Goal: Information Seeking & Learning: Find specific page/section

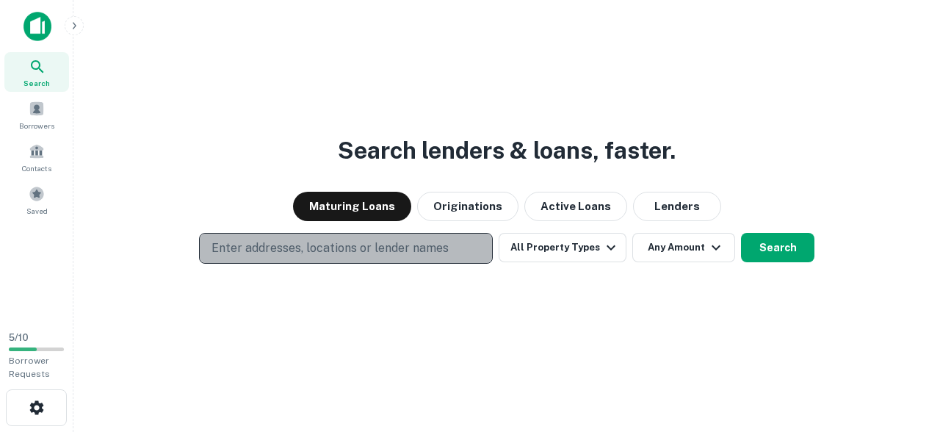
click at [443, 252] on p "Enter addresses, locations or lender names" at bounding box center [329, 248] width 237 height 18
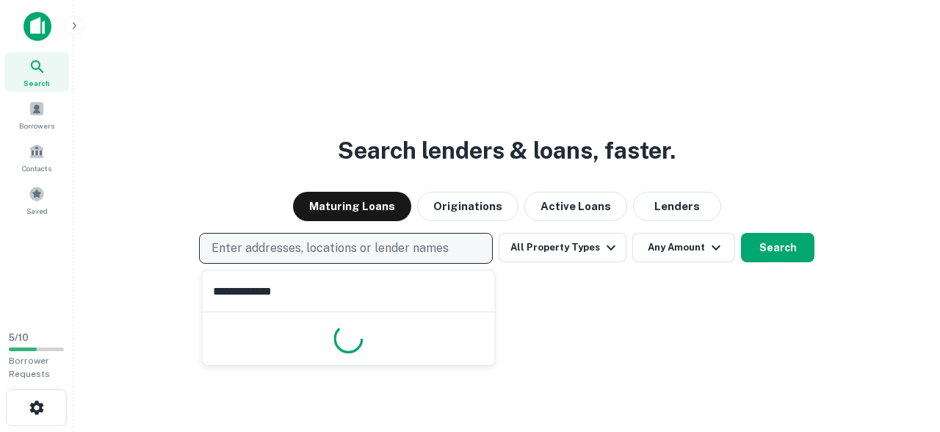
type input "**********"
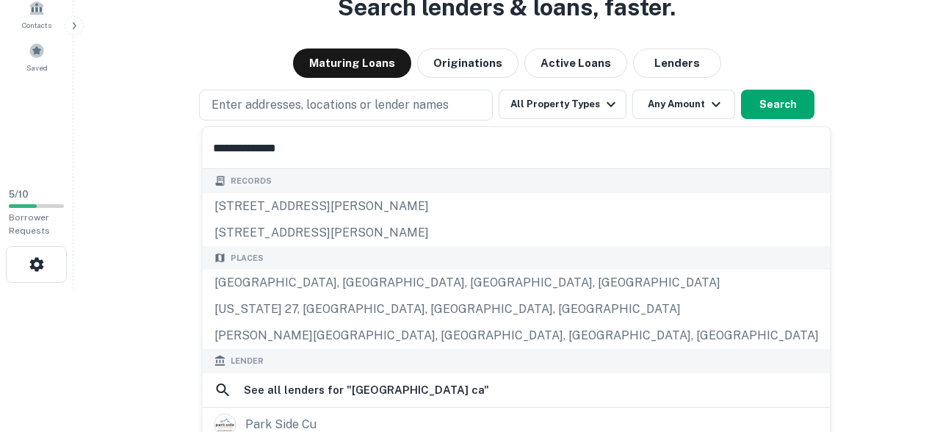
scroll to position [146, 0]
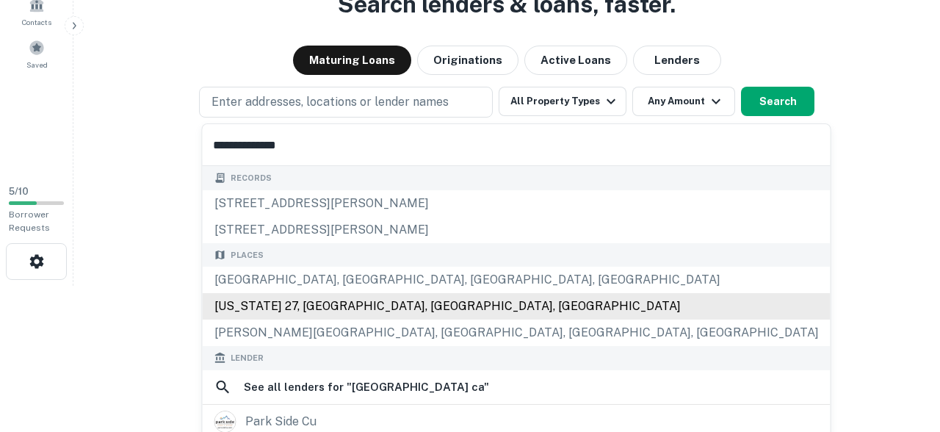
click at [402, 311] on div "California 27, Canoga Park, CA, USA" at bounding box center [517, 306] width 628 height 26
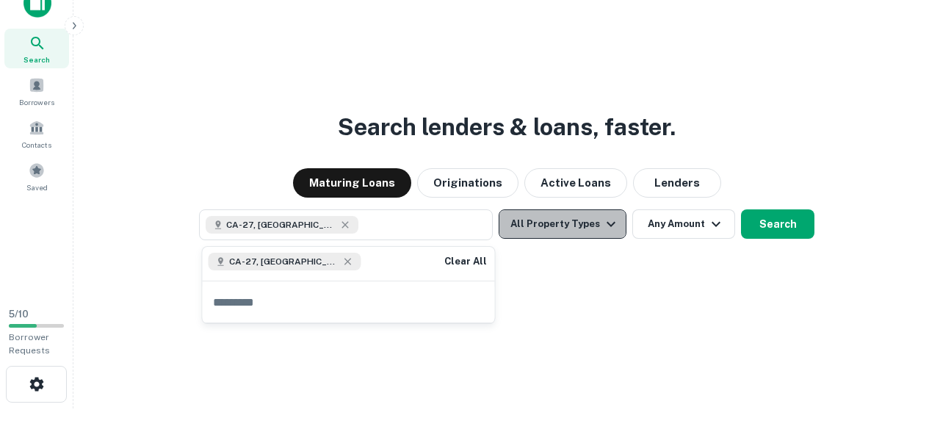
click at [605, 225] on icon "button" at bounding box center [611, 224] width 18 height 18
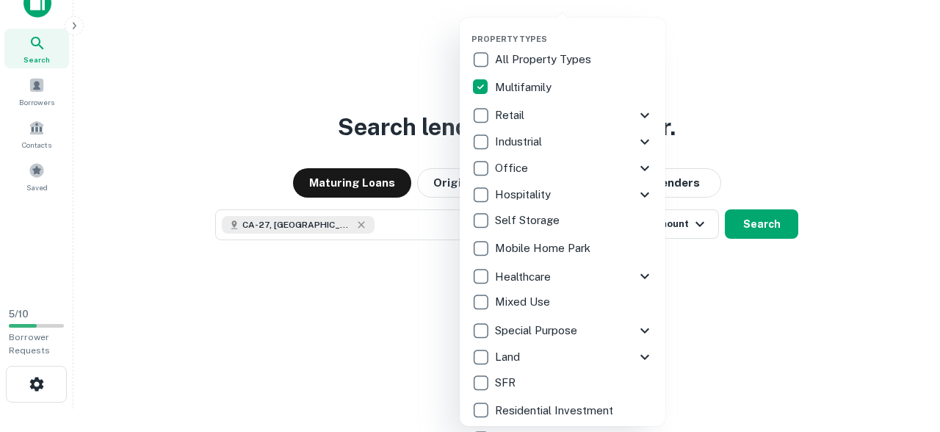
click at [718, 272] on div at bounding box center [470, 216] width 940 height 432
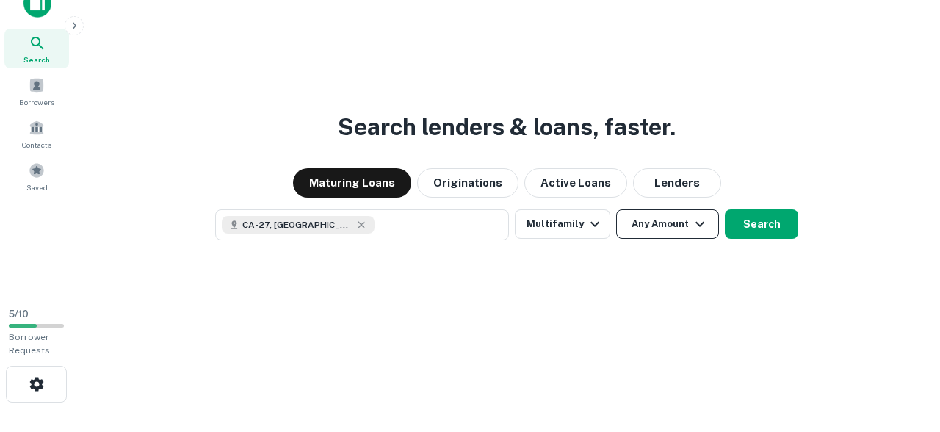
click at [678, 231] on button "Any Amount" at bounding box center [667, 223] width 103 height 29
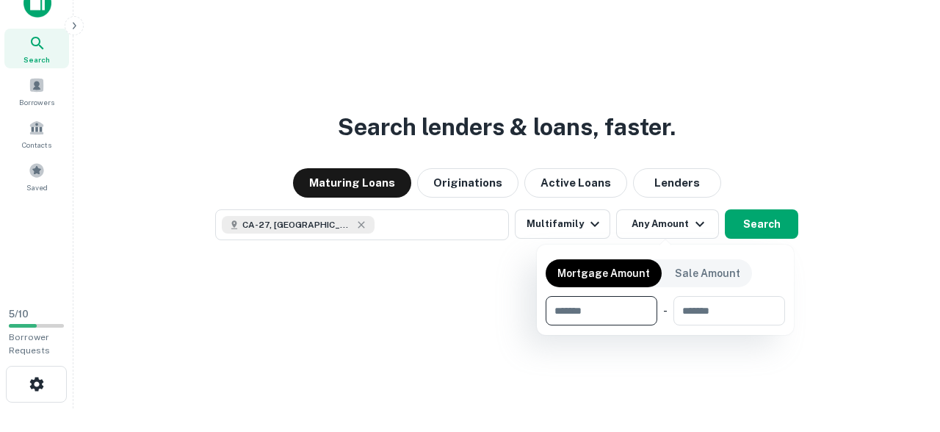
click at [627, 308] on input "number" at bounding box center [596, 310] width 101 height 29
type input "*******"
click at [853, 253] on div at bounding box center [470, 216] width 940 height 432
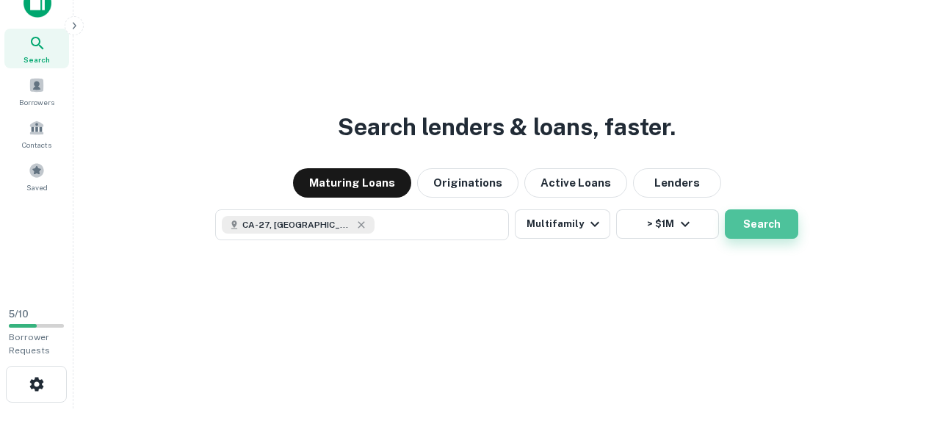
click at [770, 236] on button "Search" at bounding box center [761, 223] width 73 height 29
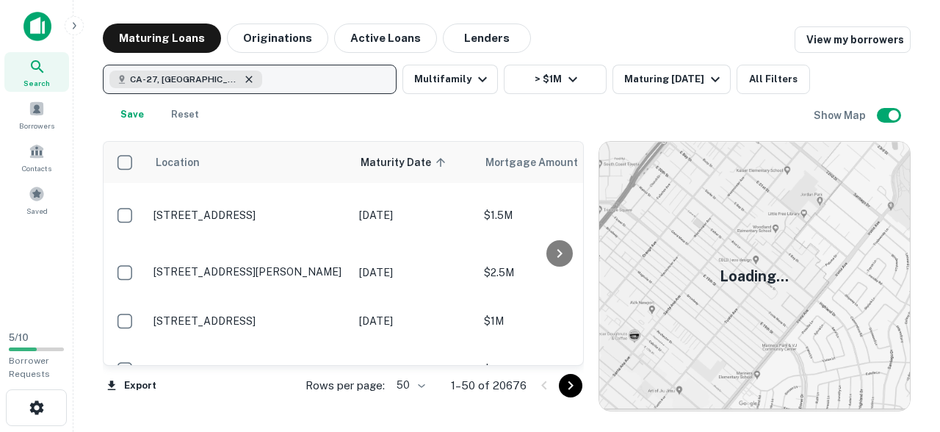
click at [247, 82] on icon "button" at bounding box center [249, 79] width 12 height 12
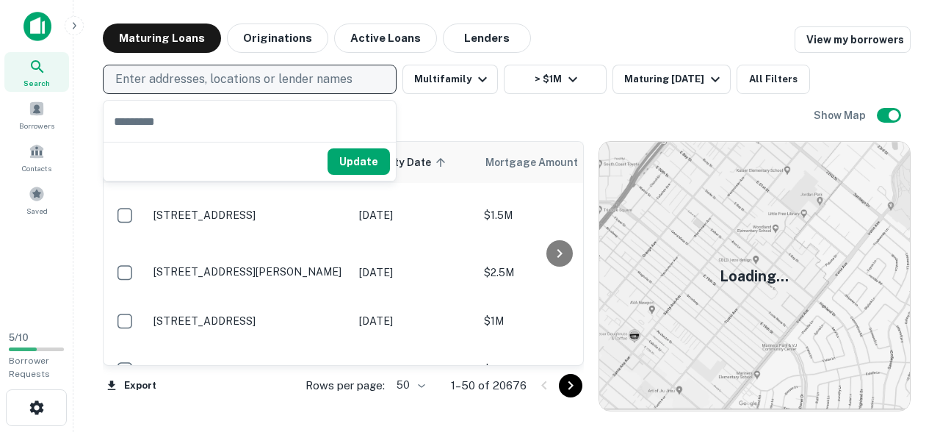
click at [242, 81] on p "Enter addresses, locations or lender names" at bounding box center [233, 79] width 237 height 18
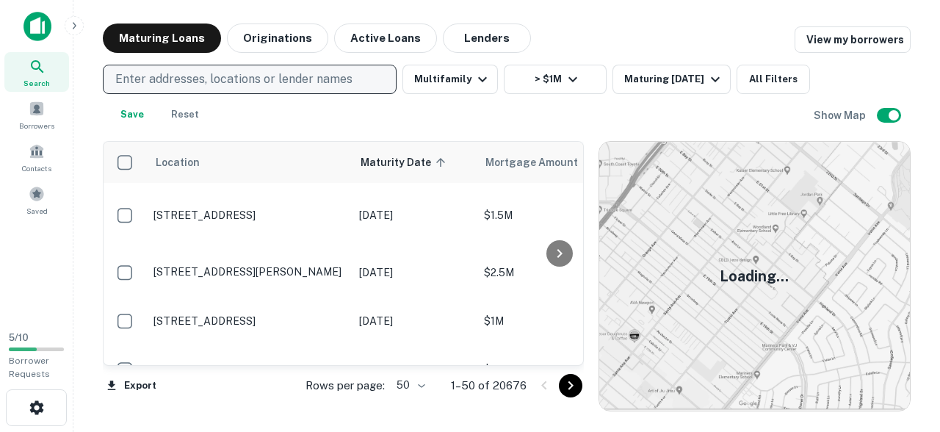
click at [103, 65] on button "Enter addresses, locations or lender names" at bounding box center [250, 79] width 294 height 29
type input "**********"
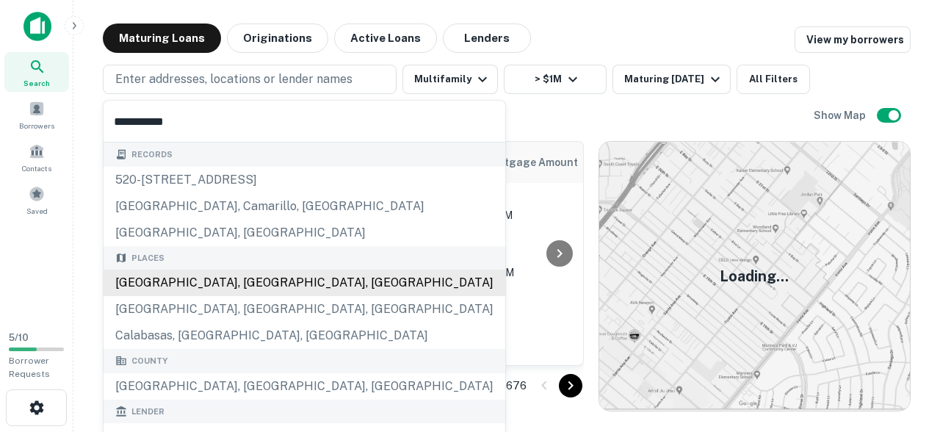
click at [259, 283] on div "[GEOGRAPHIC_DATA], [GEOGRAPHIC_DATA], [GEOGRAPHIC_DATA]" at bounding box center [305, 282] width 402 height 26
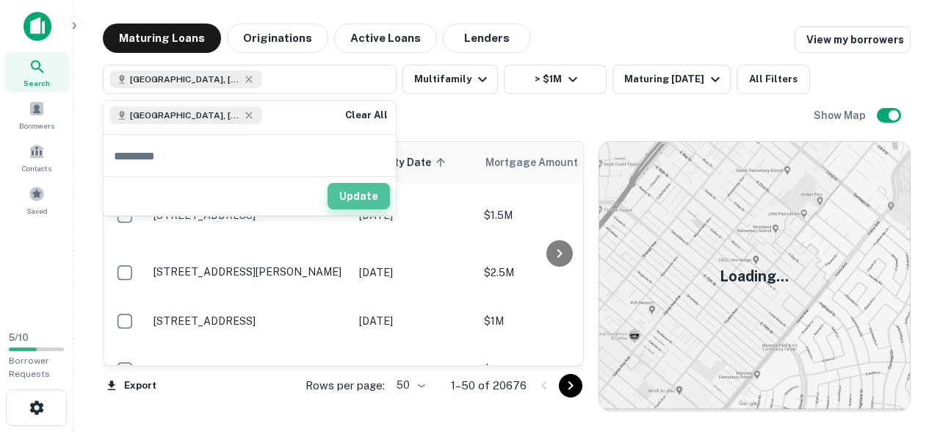
click at [364, 204] on button "Update" at bounding box center [358, 196] width 62 height 26
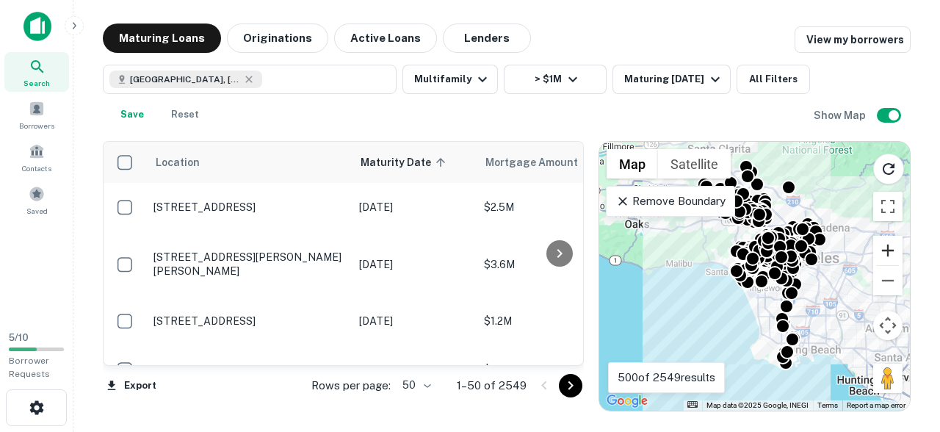
click at [899, 256] on button "Zoom in" at bounding box center [887, 250] width 29 height 29
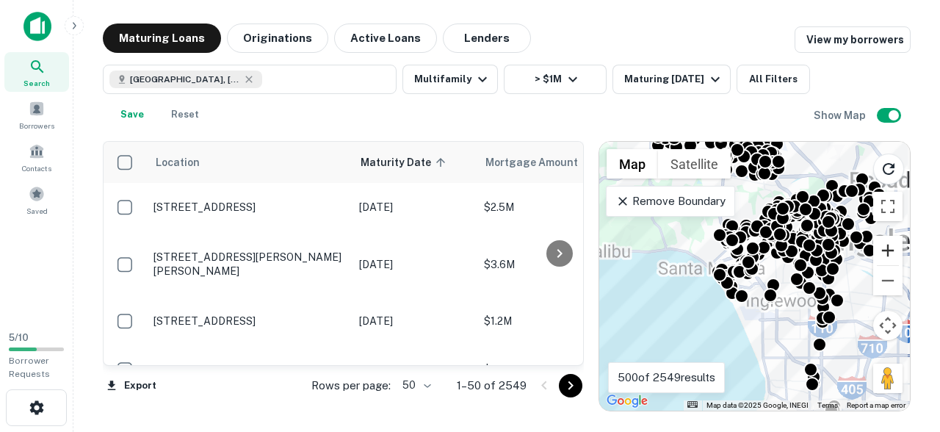
click at [886, 253] on button "Zoom in" at bounding box center [887, 250] width 29 height 29
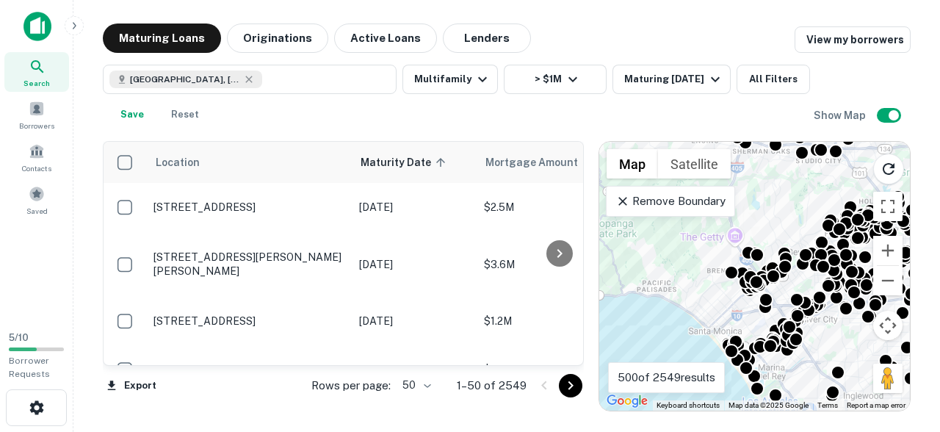
drag, startPoint x: 771, startPoint y: 223, endPoint x: 724, endPoint y: 172, distance: 69.6
click at [848, 329] on div "To navigate, press the arrow keys. To activate drag with keyboard, press Alt + …" at bounding box center [754, 276] width 311 height 269
drag, startPoint x: 759, startPoint y: 184, endPoint x: 850, endPoint y: 333, distance: 174.3
click at [850, 333] on div "To activate drag with keyboard, press Alt + Enter. Once in keyboard drag state,…" at bounding box center [754, 276] width 311 height 269
drag, startPoint x: 775, startPoint y: 204, endPoint x: 863, endPoint y: 294, distance: 125.7
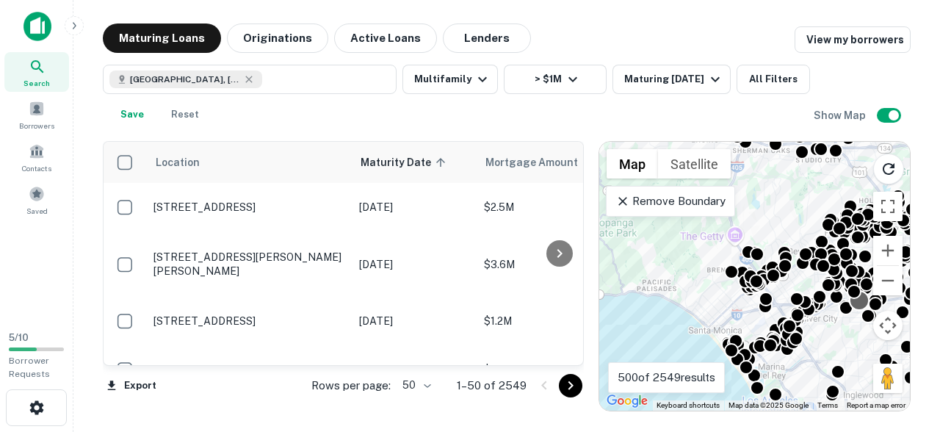
click at [877, 302] on div "To activate drag with keyboard, press Alt + Enter. Once in keyboard drag state,…" at bounding box center [754, 276] width 311 height 269
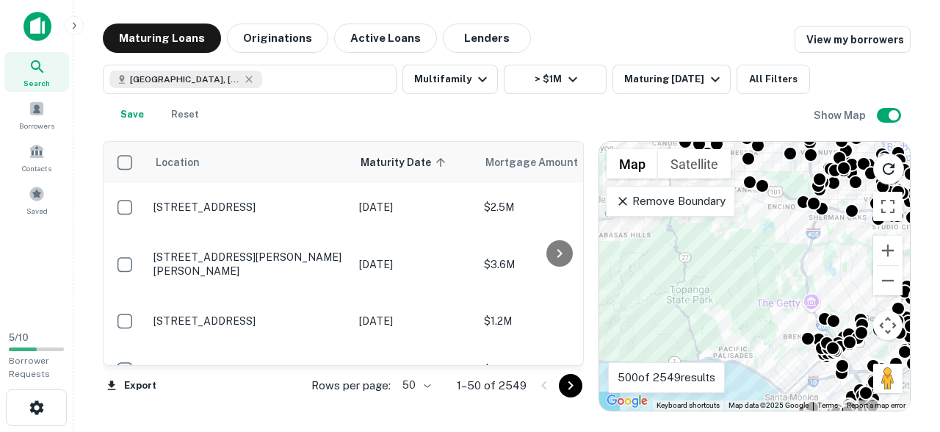
click at [852, 277] on div "To activate drag with keyboard, press Alt + Enter. Once in keyboard drag state,…" at bounding box center [754, 276] width 311 height 269
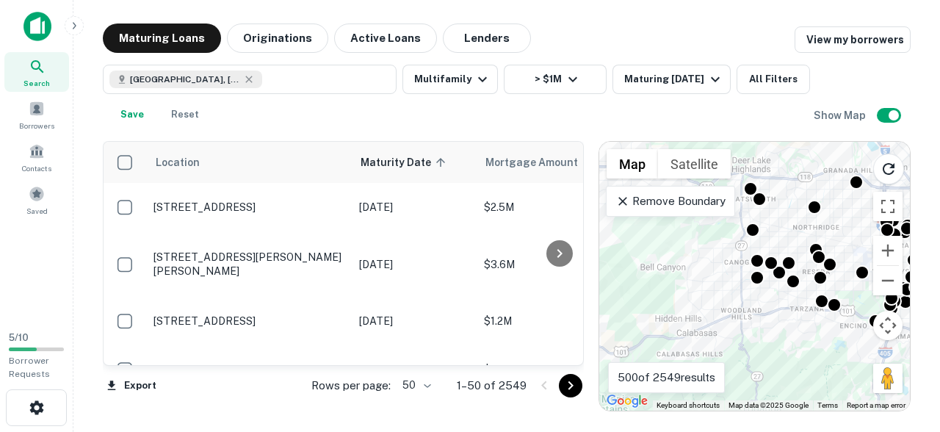
drag, startPoint x: 750, startPoint y: 208, endPoint x: 824, endPoint y: 329, distance: 142.0
click at [824, 329] on div "To activate drag with keyboard, press Alt + Enter. Once in keyboard drag state,…" at bounding box center [754, 276] width 311 height 269
click at [894, 254] on button "Zoom in" at bounding box center [887, 250] width 29 height 29
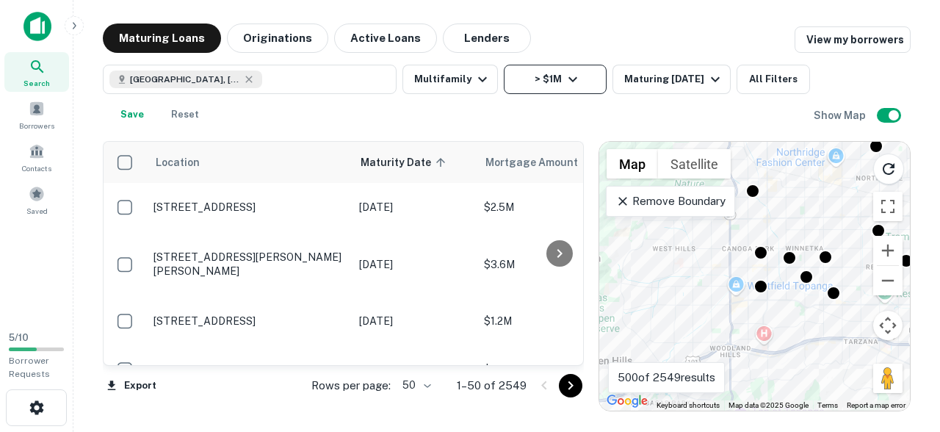
click at [566, 86] on icon "button" at bounding box center [573, 79] width 18 height 18
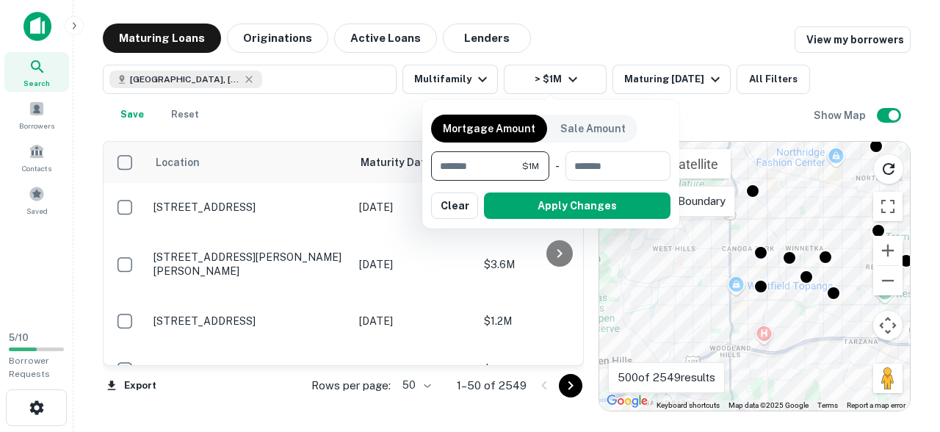
click at [695, 124] on div at bounding box center [470, 216] width 940 height 432
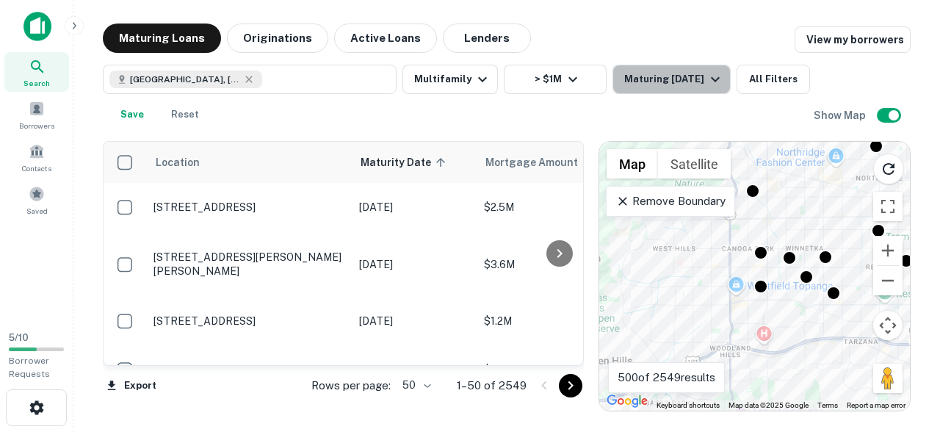
click at [691, 87] on div "Maturing [DATE]" at bounding box center [674, 79] width 100 height 18
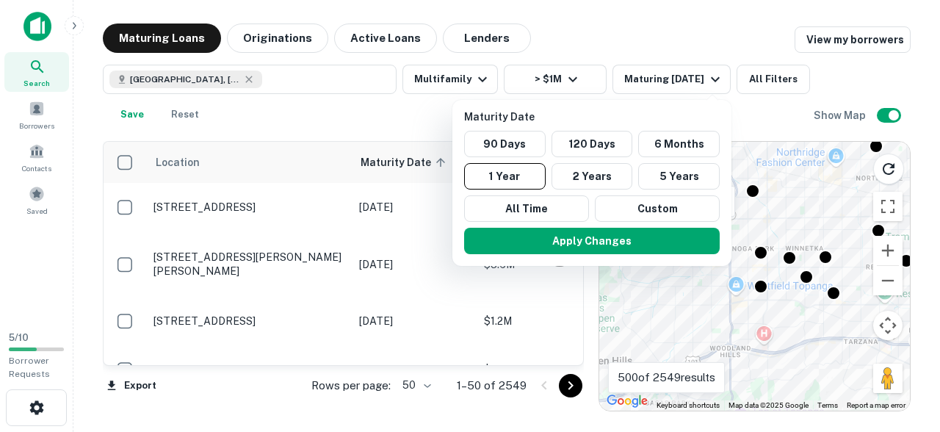
click at [674, 115] on p "Maturity Date" at bounding box center [594, 117] width 261 height 16
click at [612, 254] on div "Apply Changes" at bounding box center [591, 241] width 267 height 38
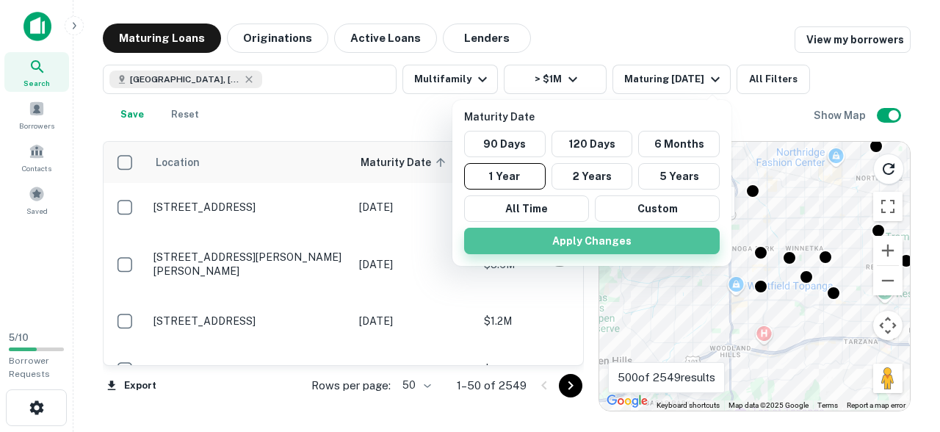
click at [623, 247] on button "Apply Changes" at bounding box center [592, 241] width 256 height 26
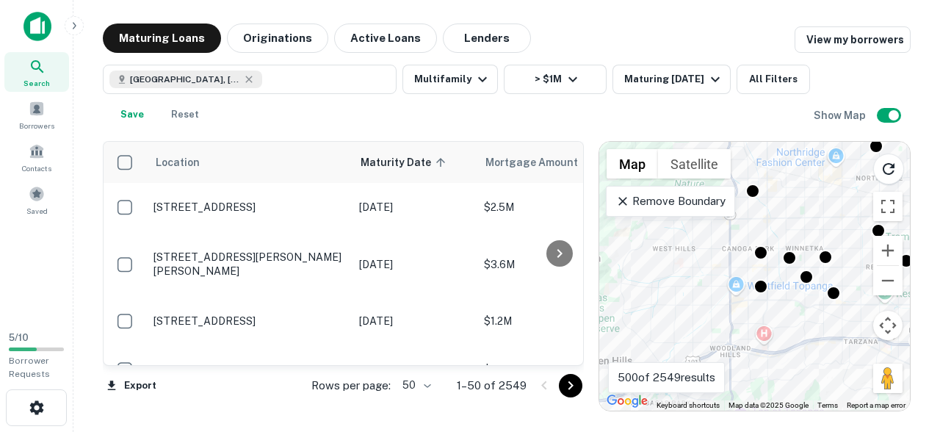
click at [888, 292] on div at bounding box center [470, 216] width 940 height 432
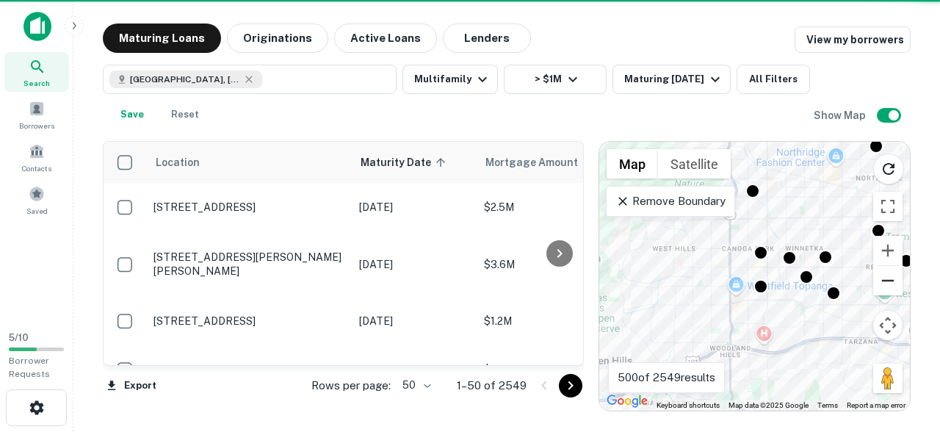
click at [891, 281] on button "Zoom out" at bounding box center [887, 280] width 29 height 29
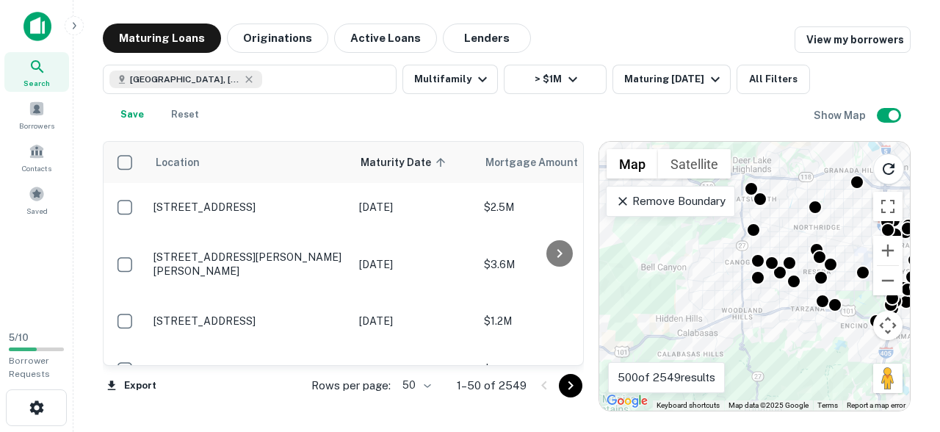
click at [759, 201] on div "Search This Area" at bounding box center [757, 174] width 138 height 65
click at [822, 209] on div at bounding box center [815, 205] width 21 height 21
click at [891, 250] on button "Zoom in" at bounding box center [887, 250] width 29 height 29
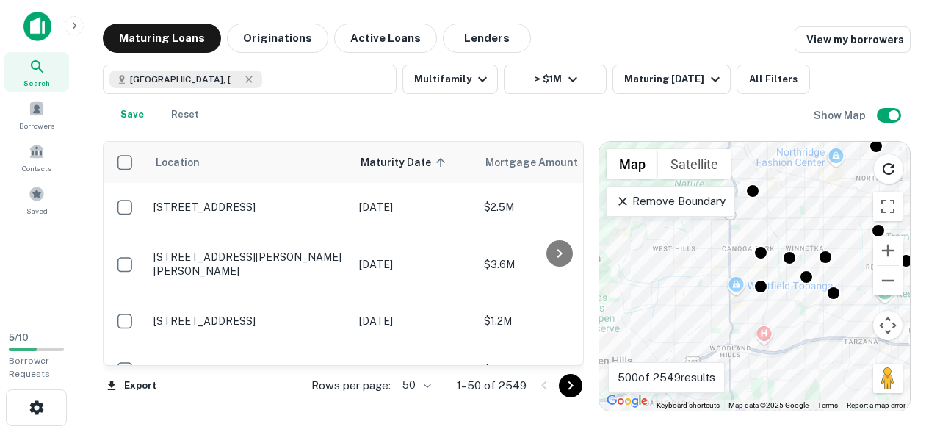
drag, startPoint x: 796, startPoint y: 189, endPoint x: 656, endPoint y: 327, distance: 197.3
click at [656, 327] on div "To activate drag with keyboard, press Alt + Enter. Once in keyboard drag state,…" at bounding box center [754, 276] width 311 height 269
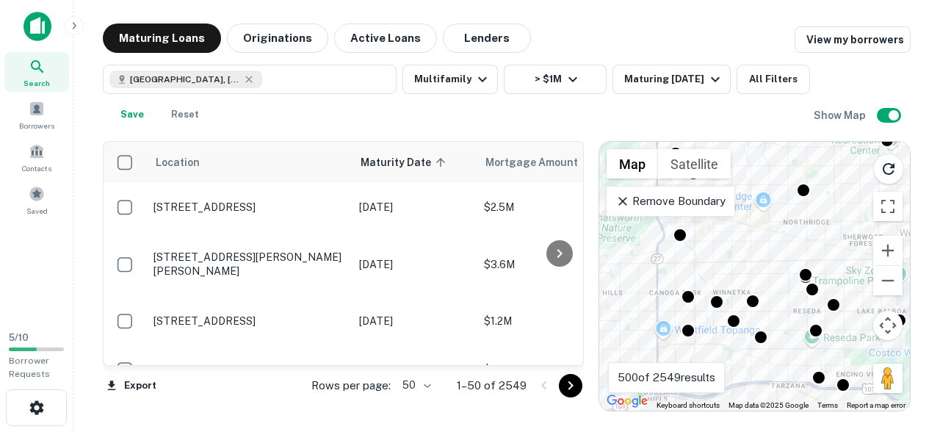
drag, startPoint x: 803, startPoint y: 209, endPoint x: 717, endPoint y: 269, distance: 104.5
click at [717, 269] on div "To activate drag with keyboard, press Alt + Enter. Once in keyboard drag state,…" at bounding box center [754, 276] width 311 height 269
click at [805, 191] on div "Search This Area" at bounding box center [757, 174] width 138 height 65
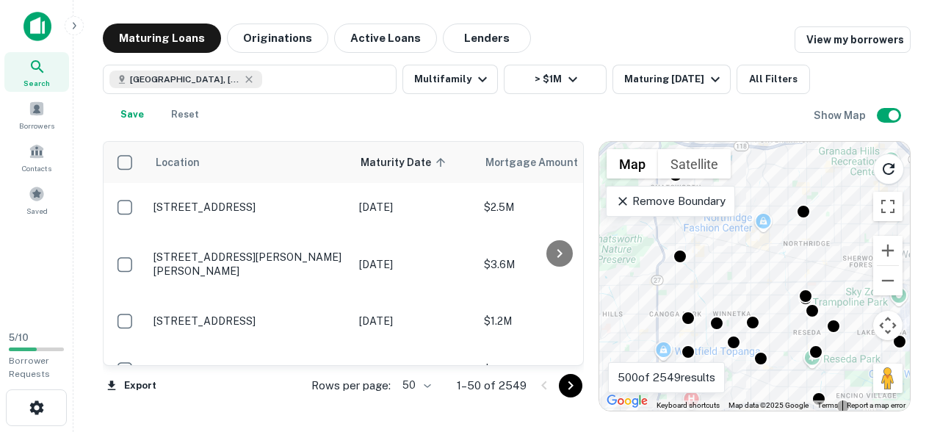
drag, startPoint x: 803, startPoint y: 207, endPoint x: 803, endPoint y: 231, distance: 23.5
click at [803, 231] on div "To activate drag with keyboard, press Alt + Enter. Once in keyboard drag state,…" at bounding box center [754, 276] width 311 height 269
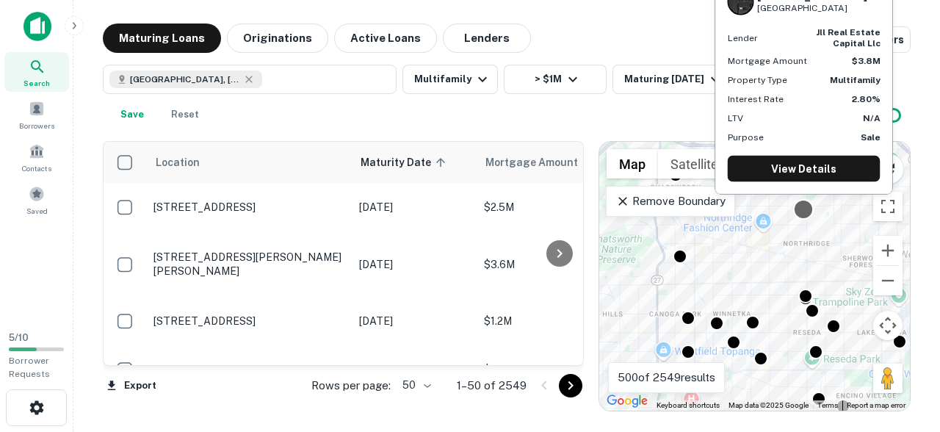
click at [803, 212] on div at bounding box center [803, 209] width 21 height 21
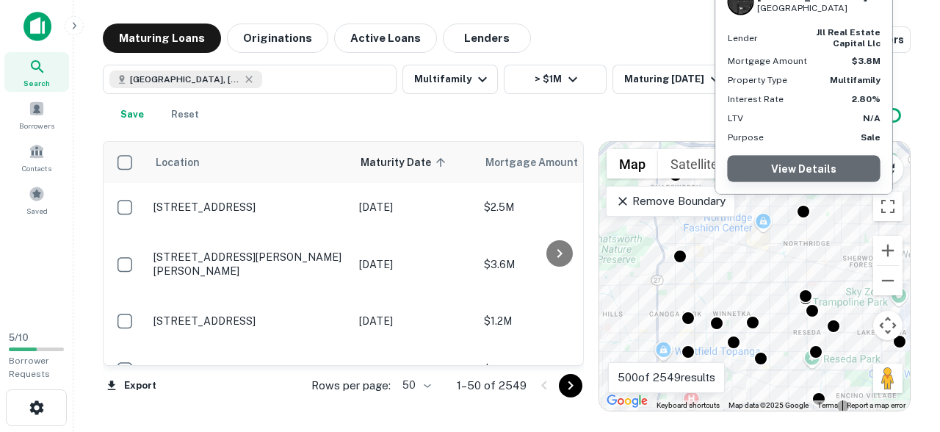
click at [807, 175] on link "View Details" at bounding box center [804, 169] width 153 height 26
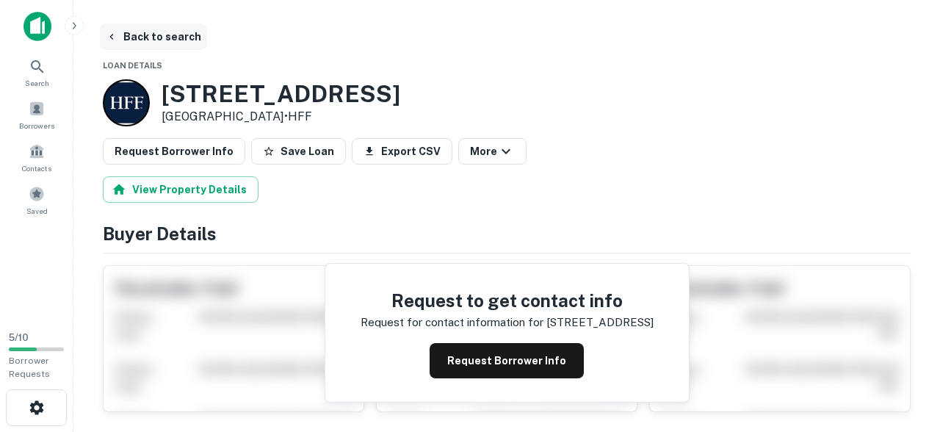
click at [112, 37] on icon "button" at bounding box center [112, 37] width 12 height 12
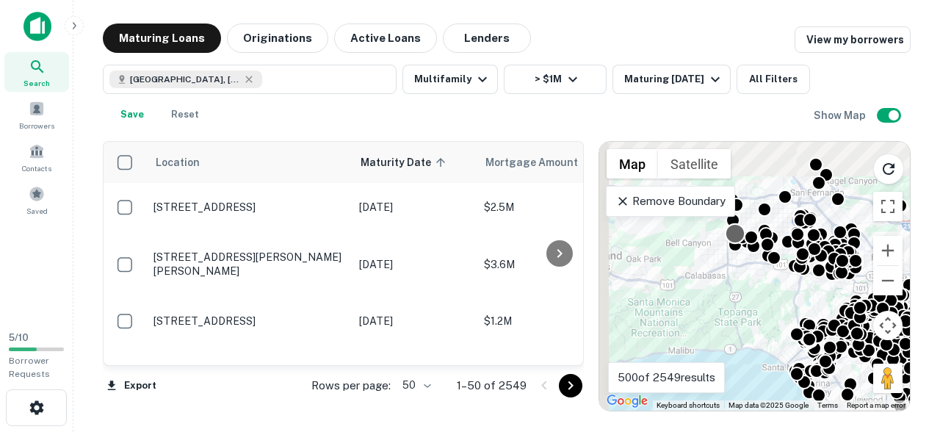
drag, startPoint x: 712, startPoint y: 234, endPoint x: 754, endPoint y: 270, distance: 55.2
click at [803, 325] on div "To activate drag with keyboard, press Alt + Enter. Once in keyboard drag state,…" at bounding box center [754, 276] width 311 height 269
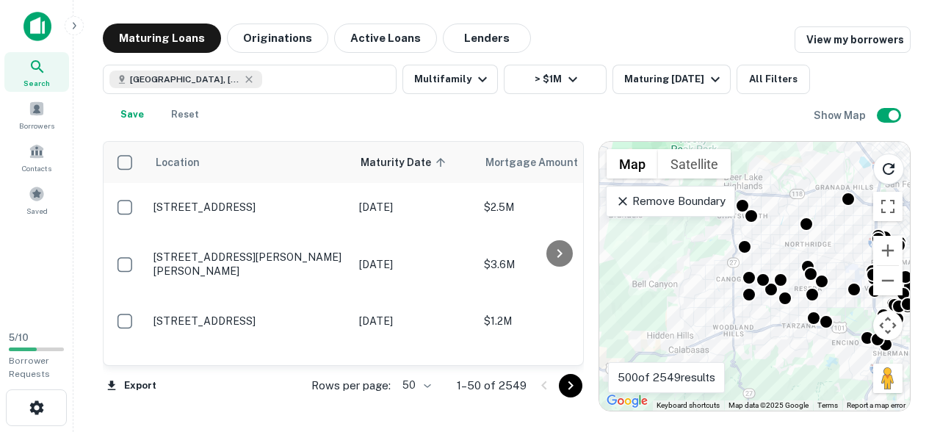
click at [637, 198] on p "Remove Boundary" at bounding box center [669, 201] width 109 height 18
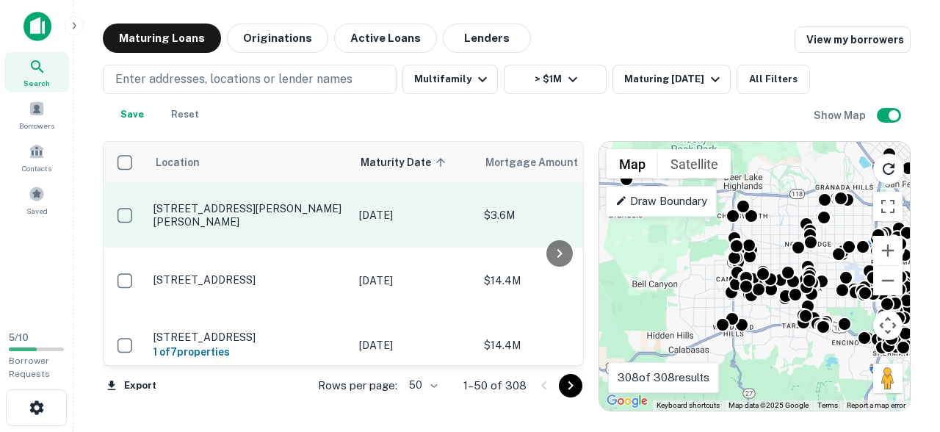
click at [245, 214] on p "[STREET_ADDRESS][PERSON_NAME][PERSON_NAME]" at bounding box center [248, 215] width 191 height 26
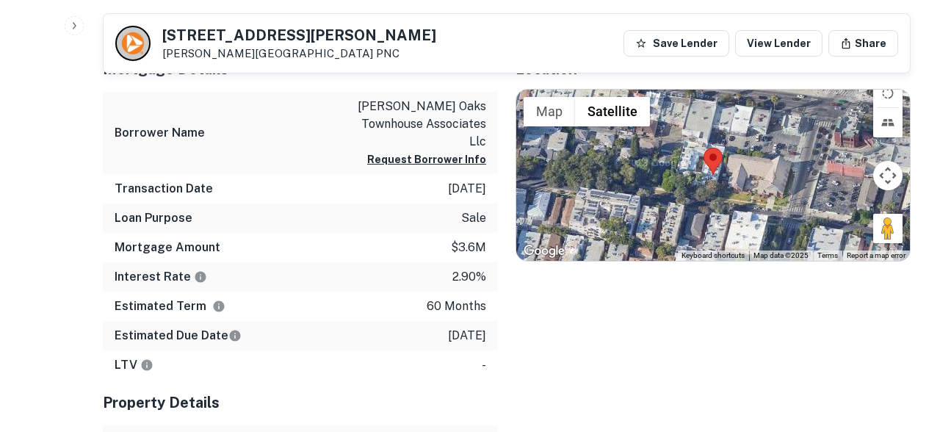
scroll to position [656, 0]
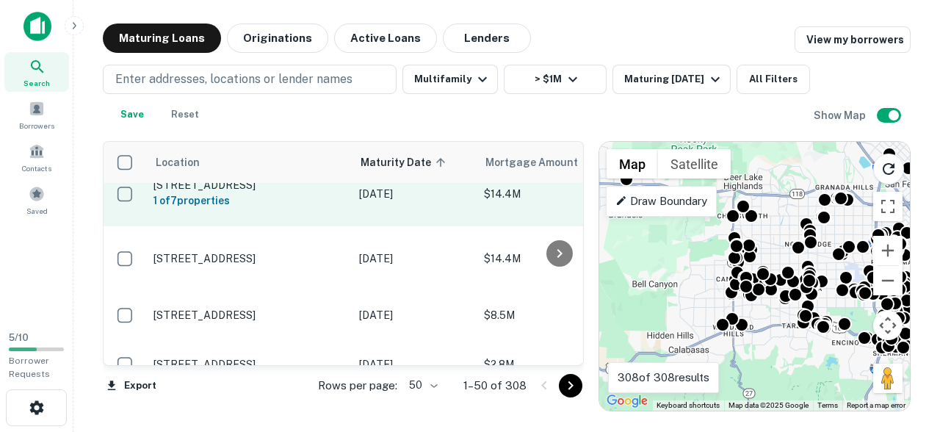
scroll to position [91, 0]
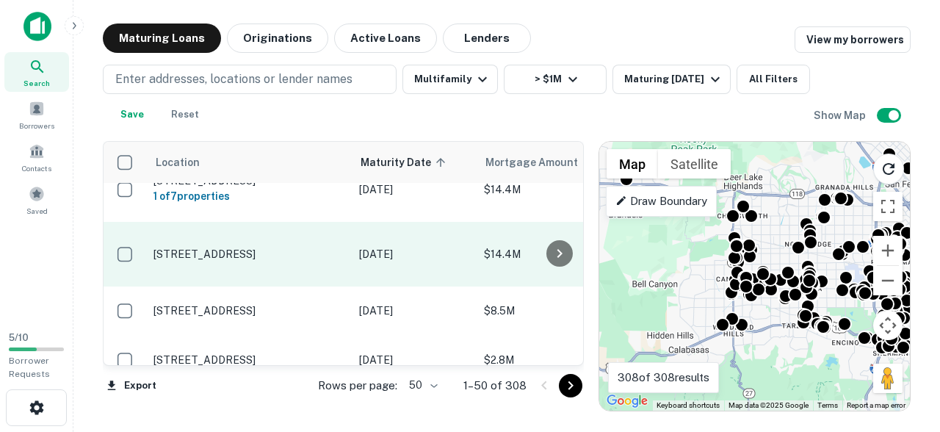
click at [289, 268] on td "[STREET_ADDRESS]" at bounding box center [249, 254] width 206 height 65
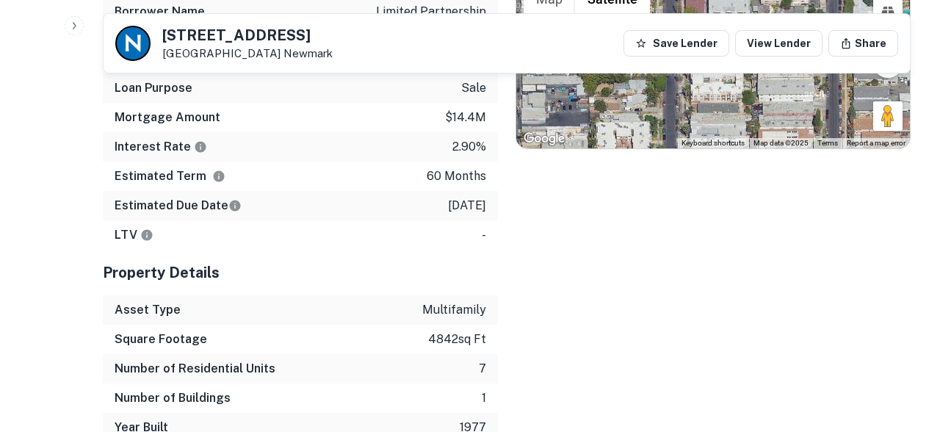
scroll to position [732, 0]
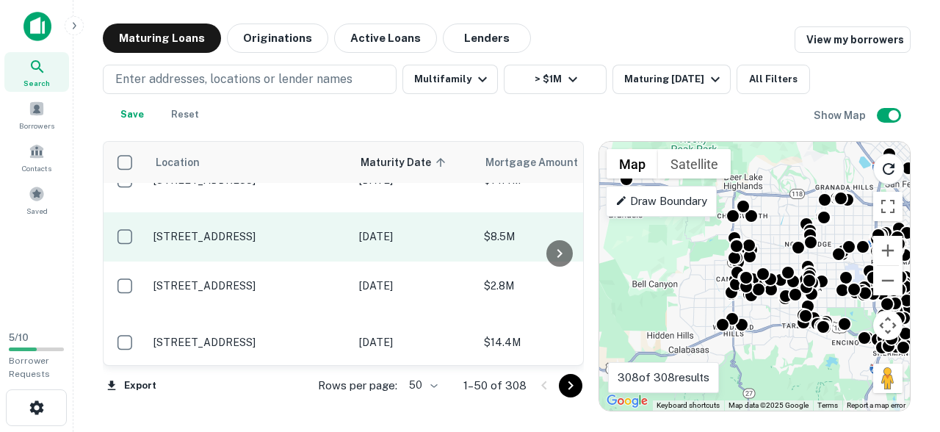
scroll to position [168, 0]
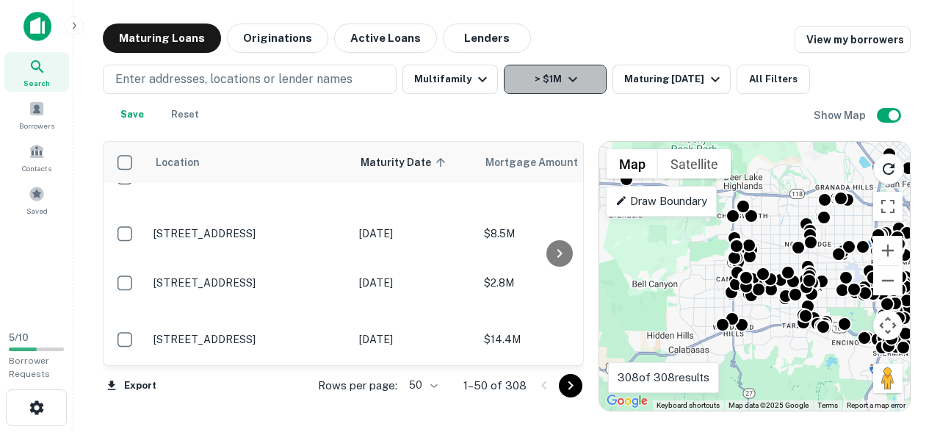
click at [574, 89] on button "> $1M" at bounding box center [555, 79] width 103 height 29
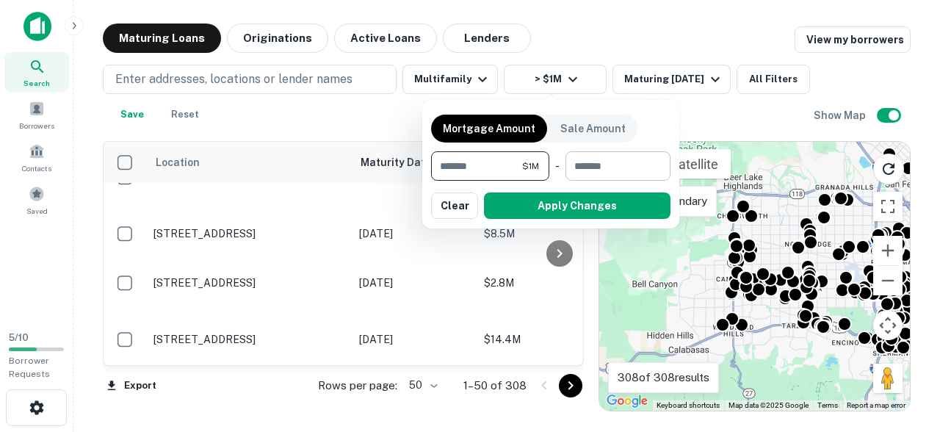
click at [614, 162] on input "number" at bounding box center [612, 165] width 95 height 29
type input "*"
type input "*******"
click at [478, 164] on input "*******" at bounding box center [473, 165] width 84 height 29
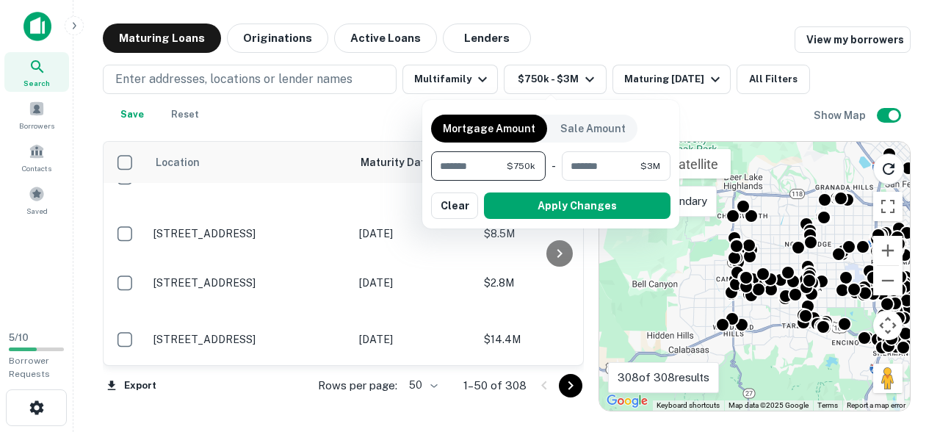
type input "******"
click at [651, 105] on div "Mortgage Amount Sale Amount ****** $750k ​ - ******* $3M ​ Apply Changes Clear" at bounding box center [550, 164] width 257 height 128
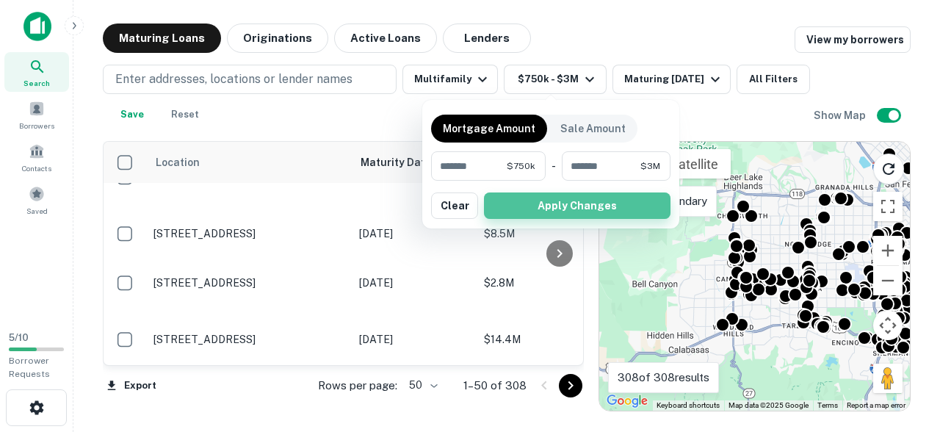
click at [586, 209] on button "Apply Changes" at bounding box center [577, 205] width 187 height 26
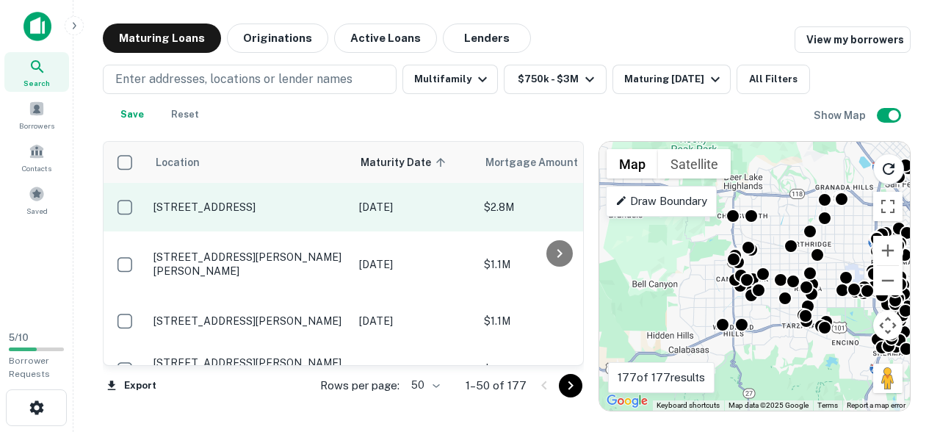
click at [307, 206] on p "[STREET_ADDRESS]" at bounding box center [248, 206] width 191 height 13
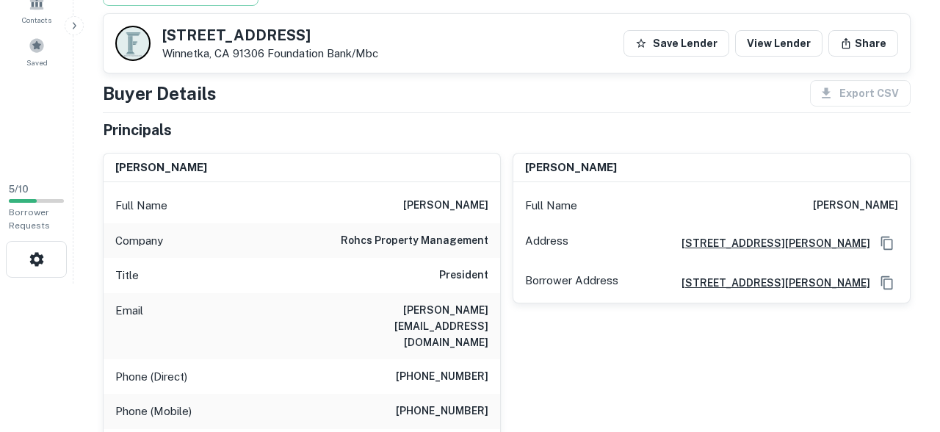
scroll to position [159, 0]
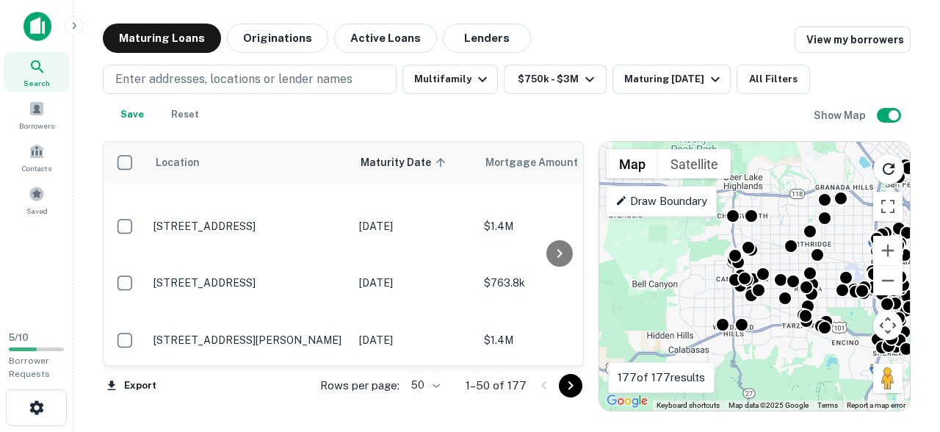
scroll to position [267, 0]
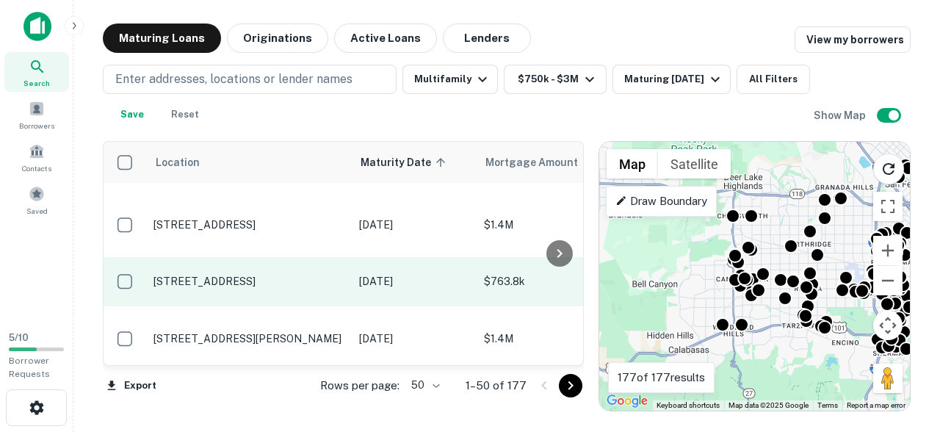
click at [289, 281] on td "[STREET_ADDRESS]" at bounding box center [249, 281] width 206 height 48
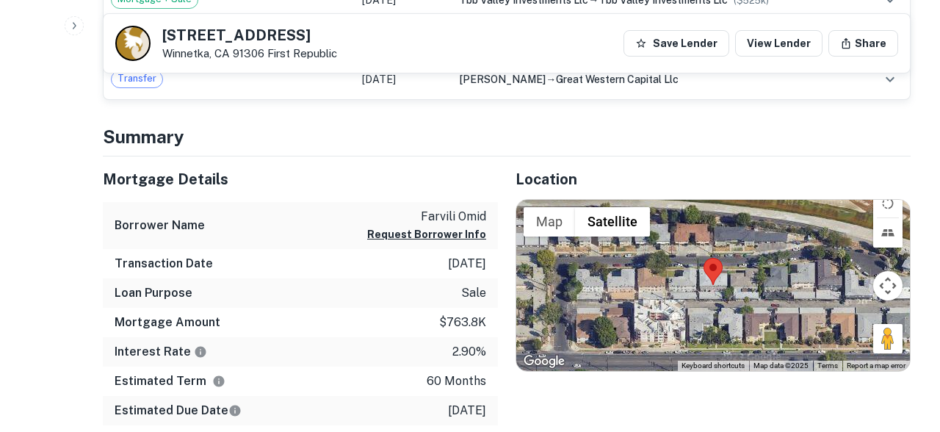
scroll to position [629, 0]
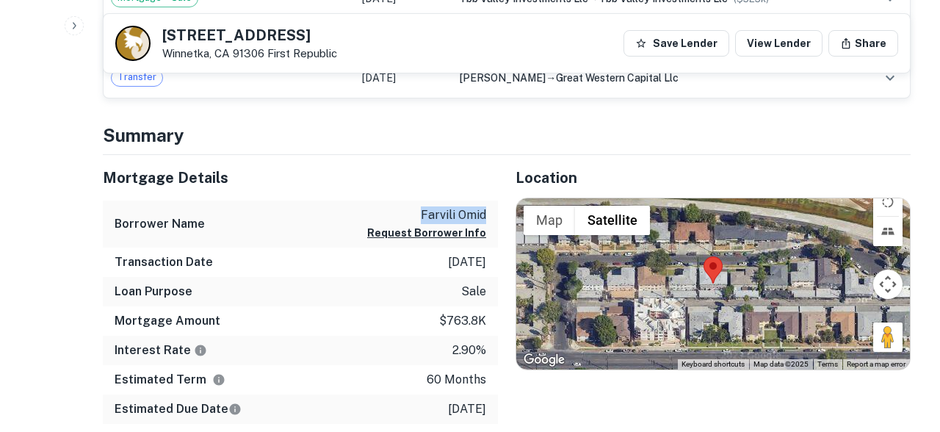
drag, startPoint x: 420, startPoint y: 217, endPoint x: 496, endPoint y: 218, distance: 75.6
click at [496, 218] on div "Borrower Name farvili omid Request Borrower Info" at bounding box center [300, 224] width 395 height 48
copy p "farvili omid"
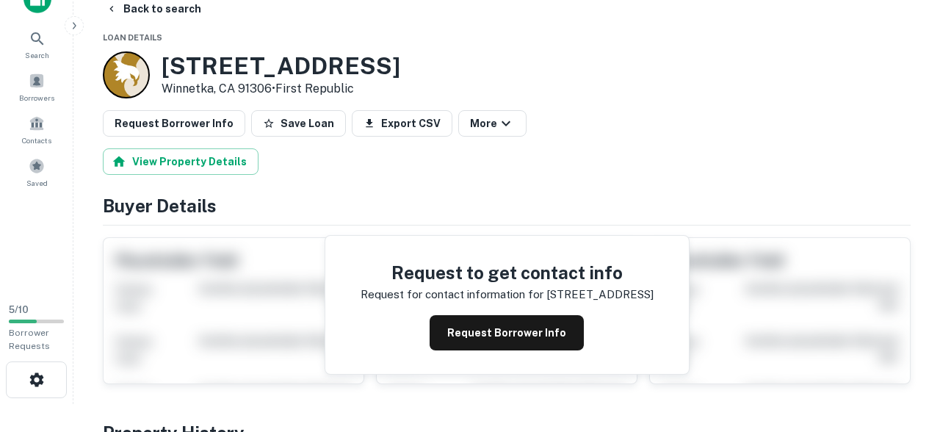
scroll to position [0, 0]
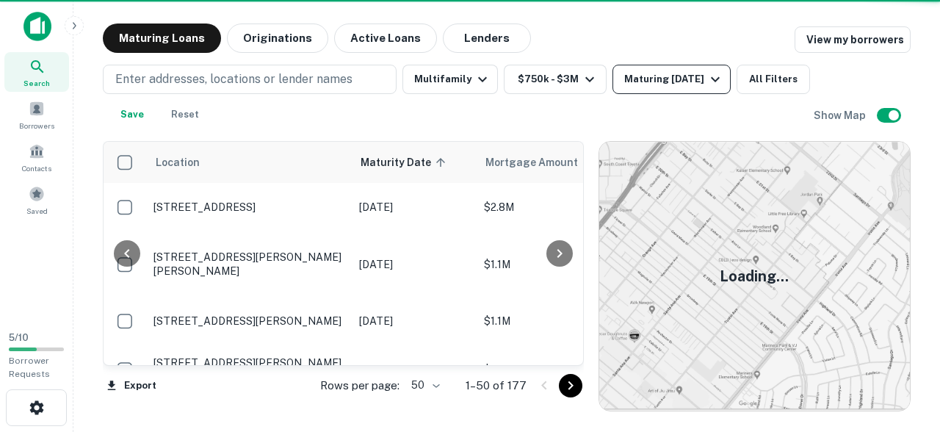
click at [662, 82] on div "Maturing [DATE]" at bounding box center [674, 79] width 100 height 18
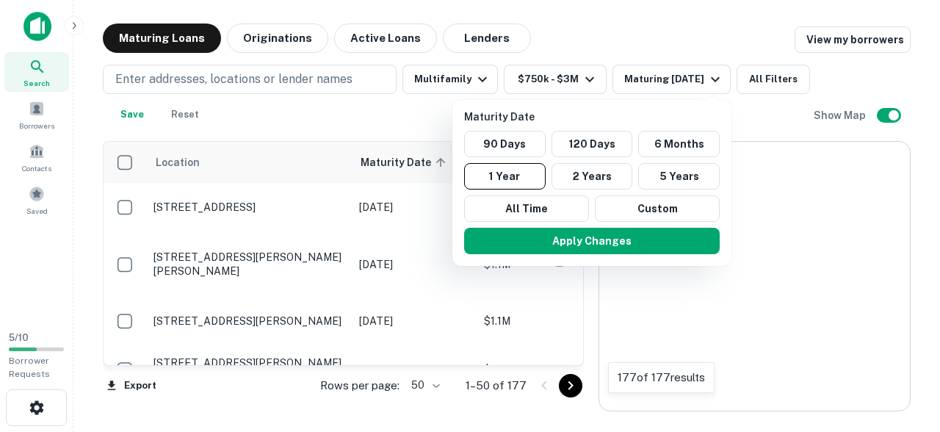
click at [702, 72] on div at bounding box center [470, 216] width 940 height 432
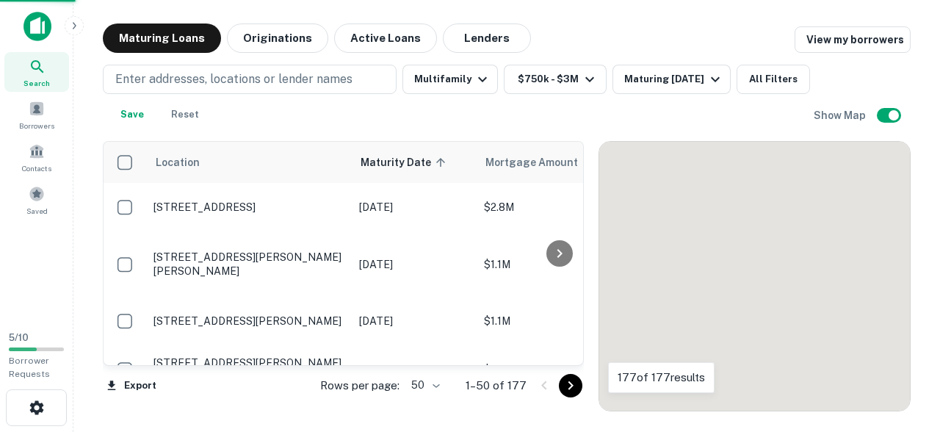
scroll to position [267, 0]
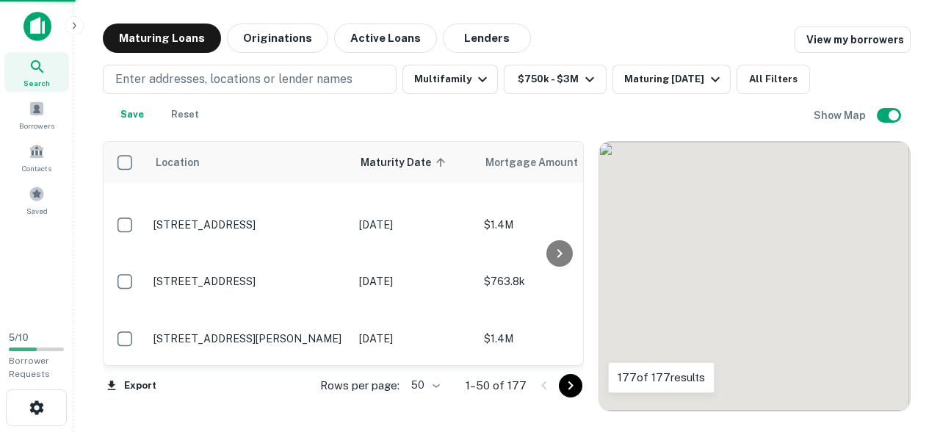
click at [663, 82] on div at bounding box center [470, 216] width 940 height 432
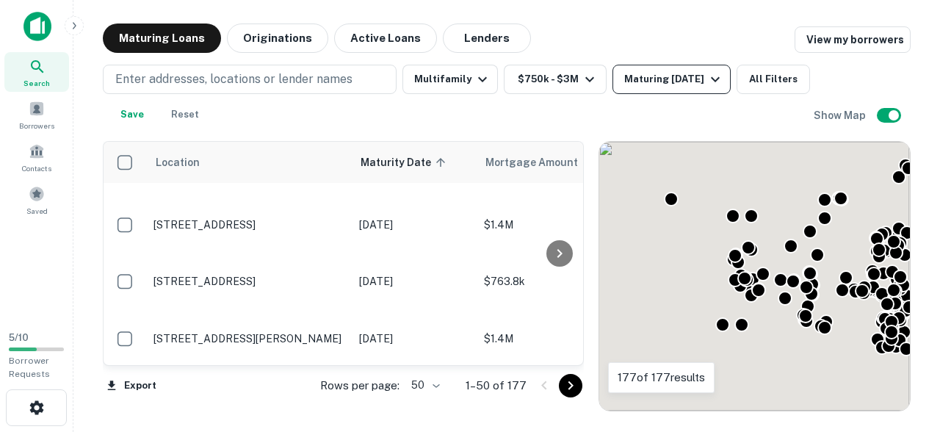
click at [656, 81] on div "Maturing [DATE]" at bounding box center [674, 79] width 100 height 18
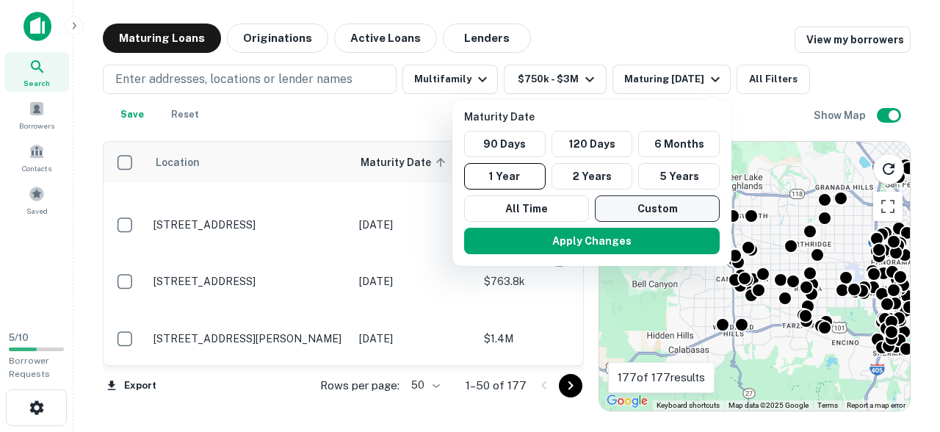
click at [647, 211] on button "Custom" at bounding box center [657, 208] width 125 height 26
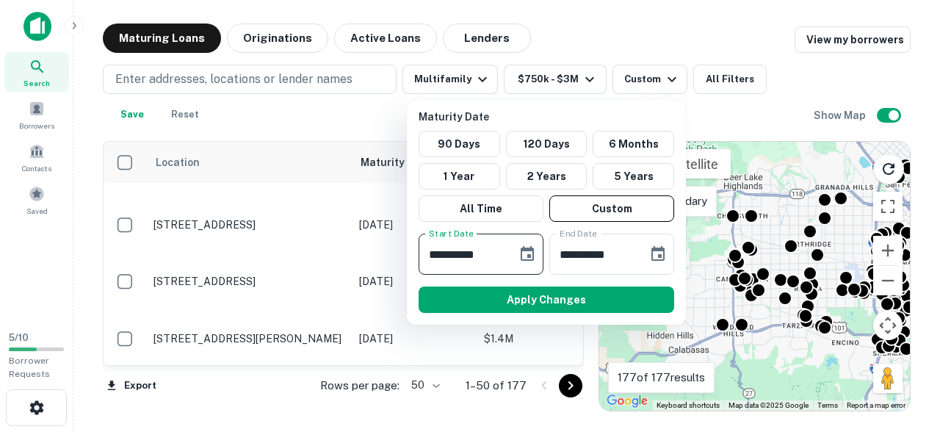
click at [495, 256] on input "**********" at bounding box center [463, 253] width 88 height 41
type input "**********"
click at [617, 260] on input "**********" at bounding box center [593, 253] width 88 height 41
click at [571, 253] on input "**********" at bounding box center [593, 253] width 88 height 41
type input "**********"
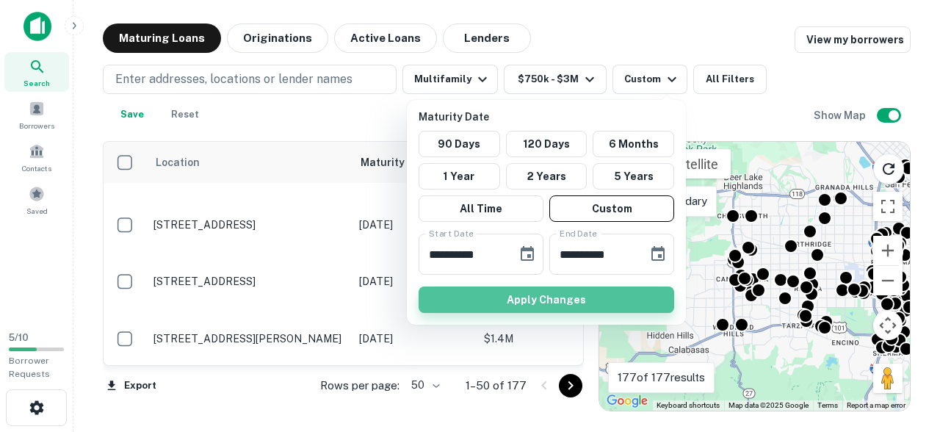
click at [591, 302] on button "Apply Changes" at bounding box center [547, 299] width 256 height 26
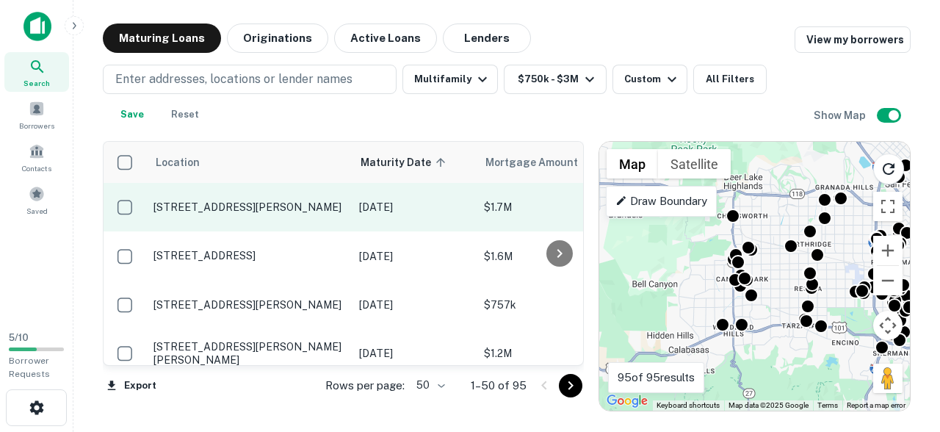
scroll to position [69, 0]
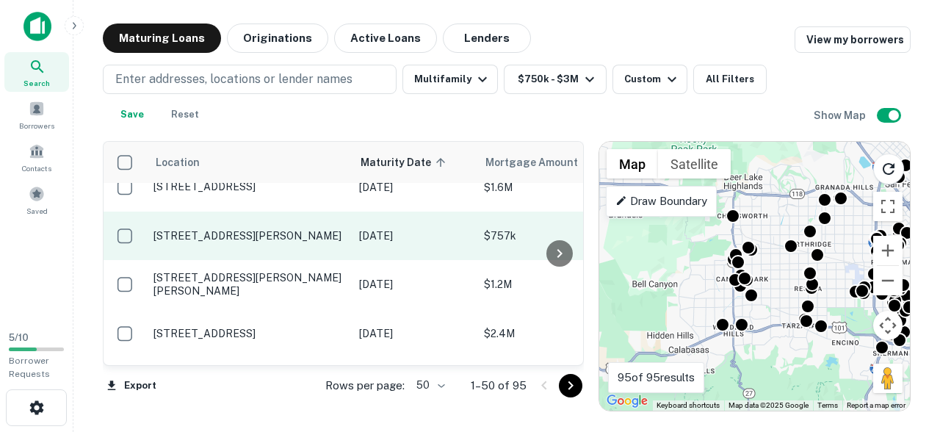
click at [367, 246] on td "[DATE]" at bounding box center [414, 235] width 125 height 48
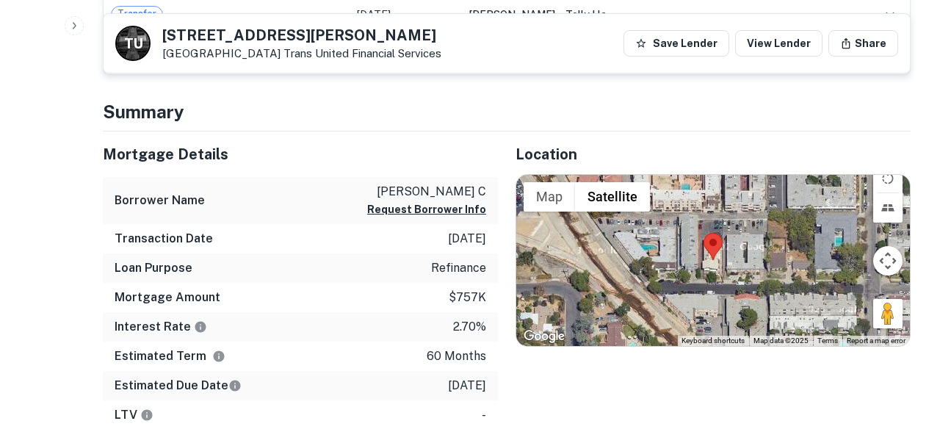
scroll to position [651, 0]
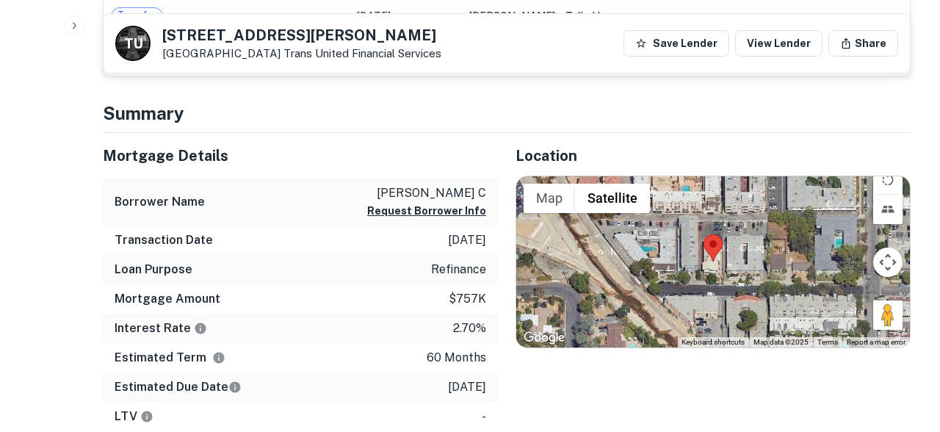
drag, startPoint x: 393, startPoint y: 192, endPoint x: 482, endPoint y: 193, distance: 89.6
click at [482, 193] on p "[PERSON_NAME] c" at bounding box center [426, 193] width 119 height 18
copy p "[PERSON_NAME] c"
click at [488, 139] on div "Mortgage Details" at bounding box center [300, 156] width 395 height 46
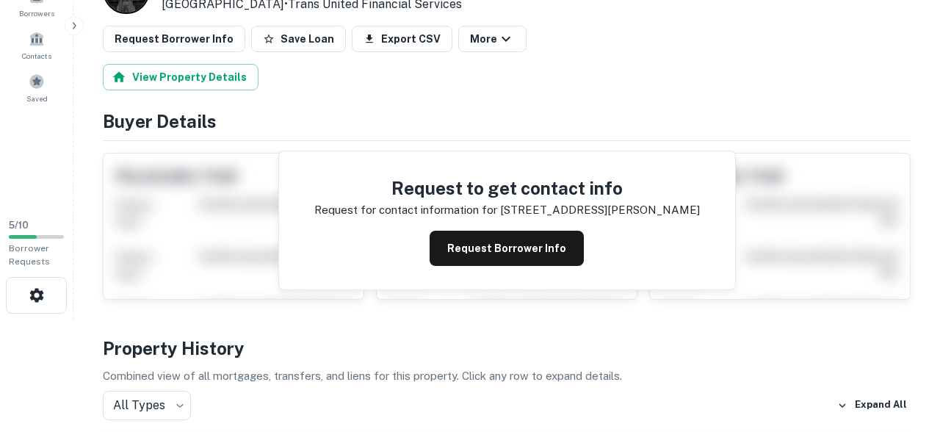
scroll to position [0, 0]
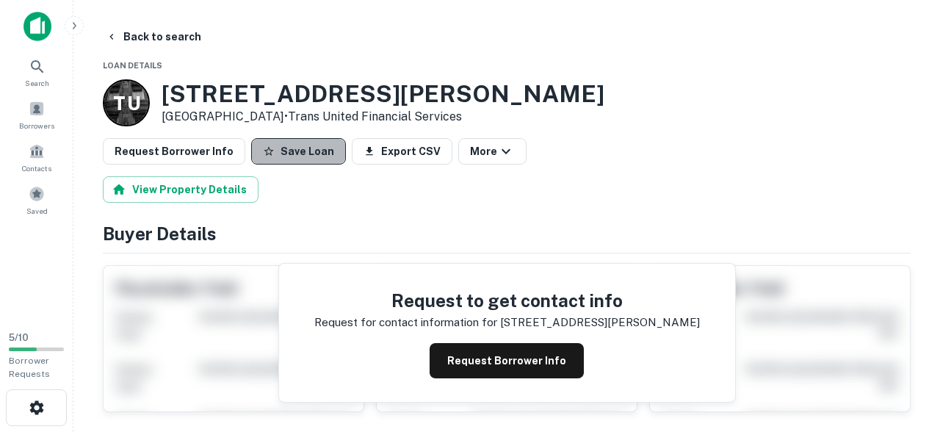
click at [302, 154] on button "Save Loan" at bounding box center [298, 151] width 95 height 26
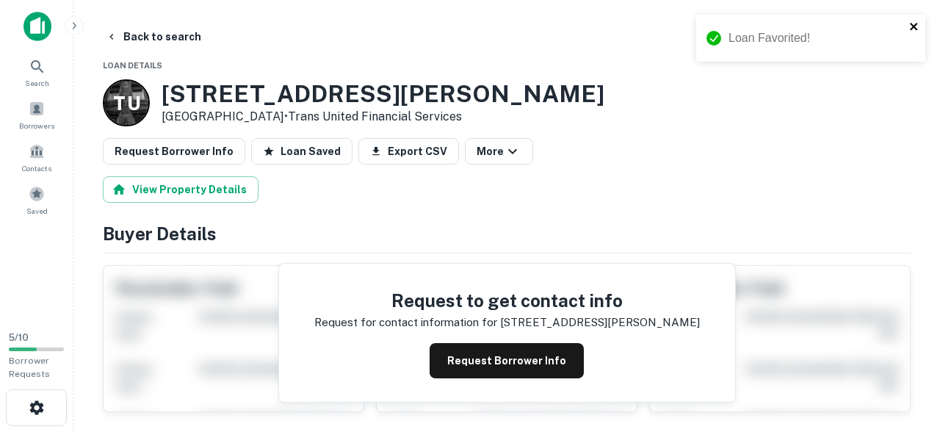
click at [914, 24] on icon "close" at bounding box center [913, 26] width 7 height 7
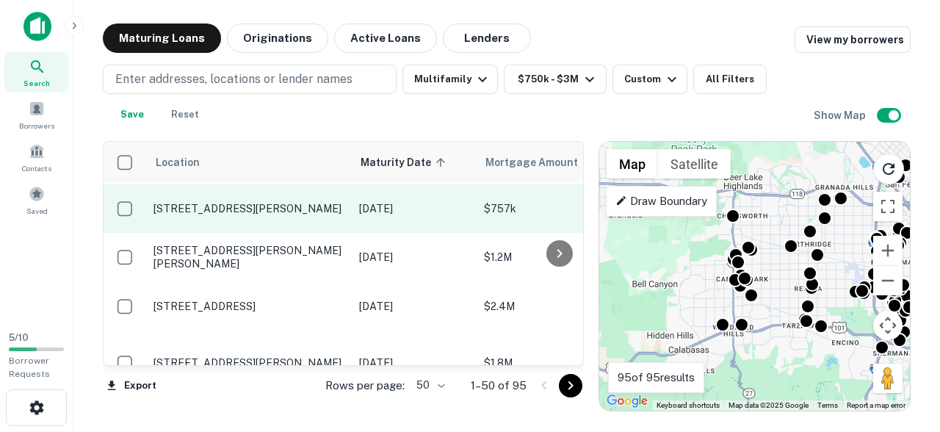
scroll to position [100, 0]
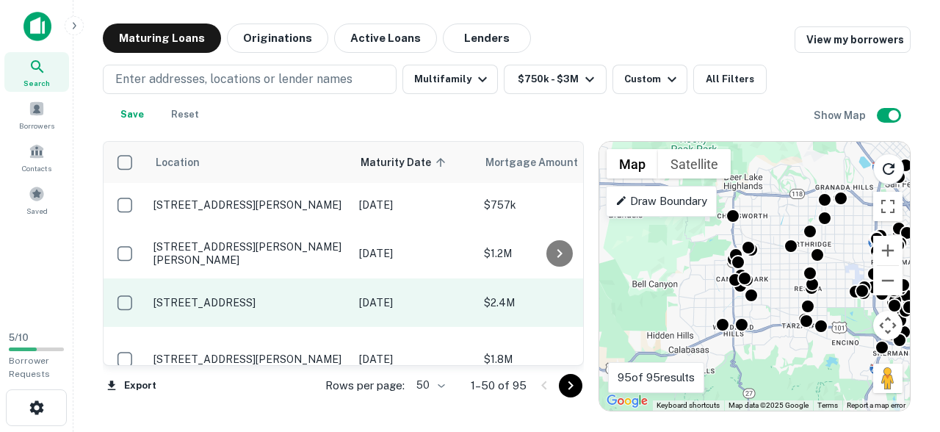
click at [351, 315] on td "[STREET_ADDRESS]" at bounding box center [249, 302] width 206 height 48
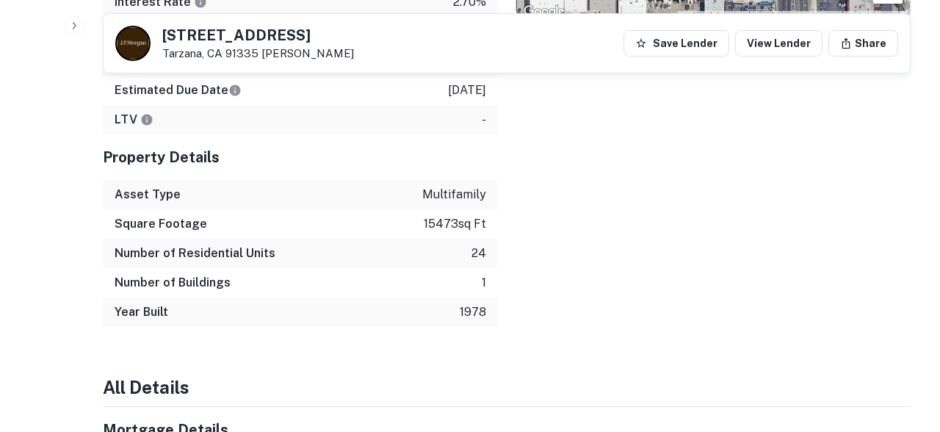
scroll to position [859, 0]
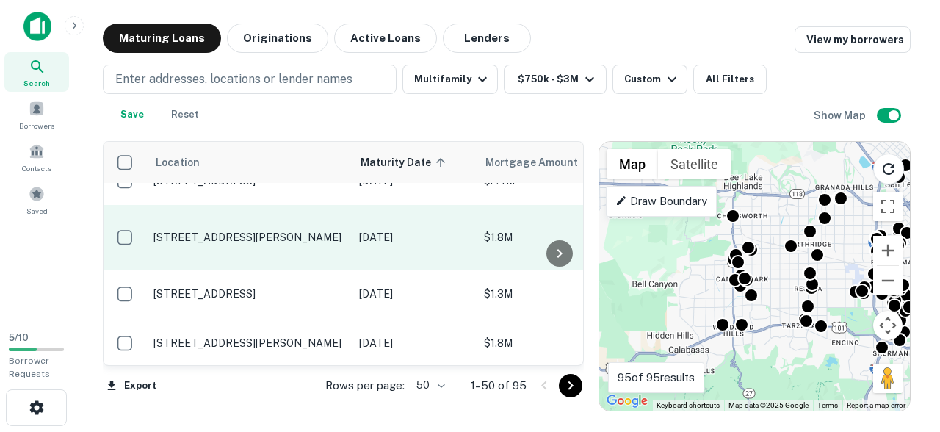
scroll to position [222, 0]
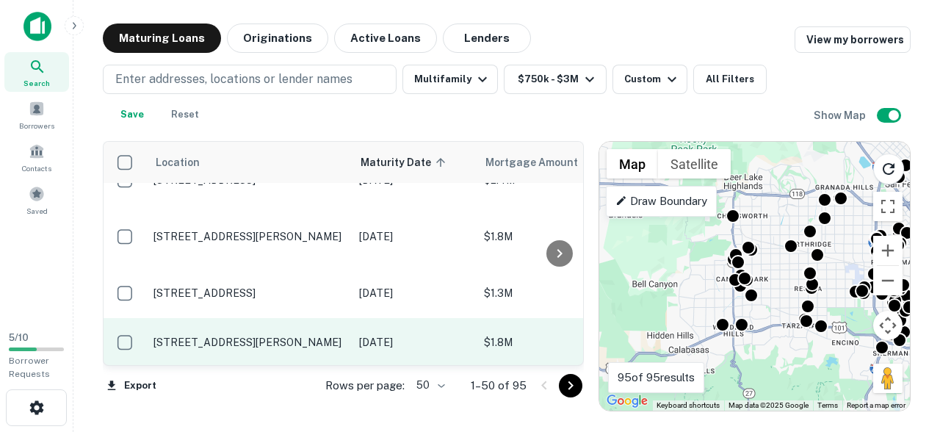
click at [338, 336] on p "[STREET_ADDRESS][PERSON_NAME]" at bounding box center [248, 342] width 191 height 13
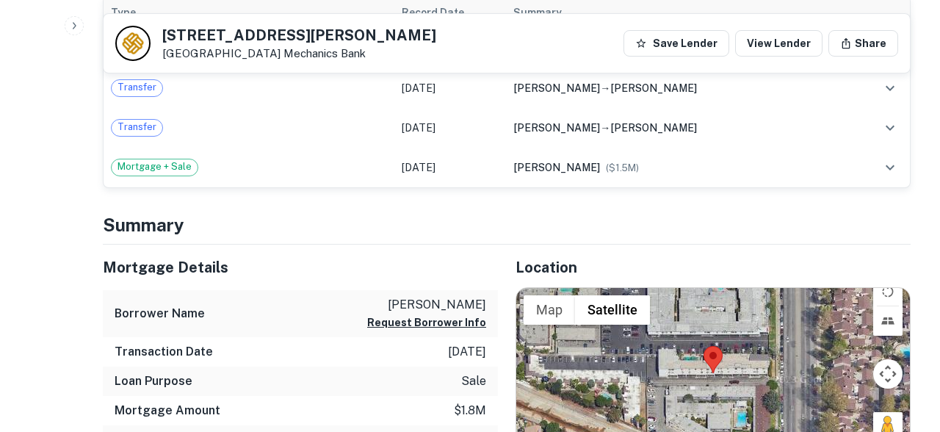
scroll to position [537, 0]
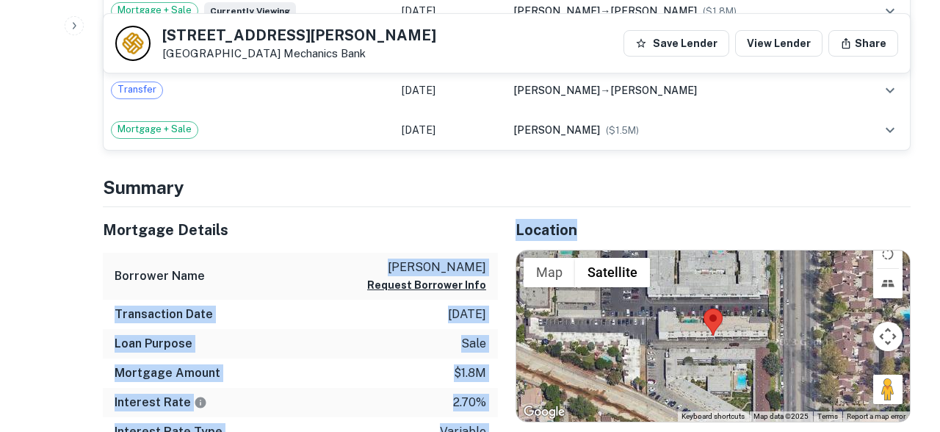
drag, startPoint x: 425, startPoint y: 268, endPoint x: 498, endPoint y: 269, distance: 72.7
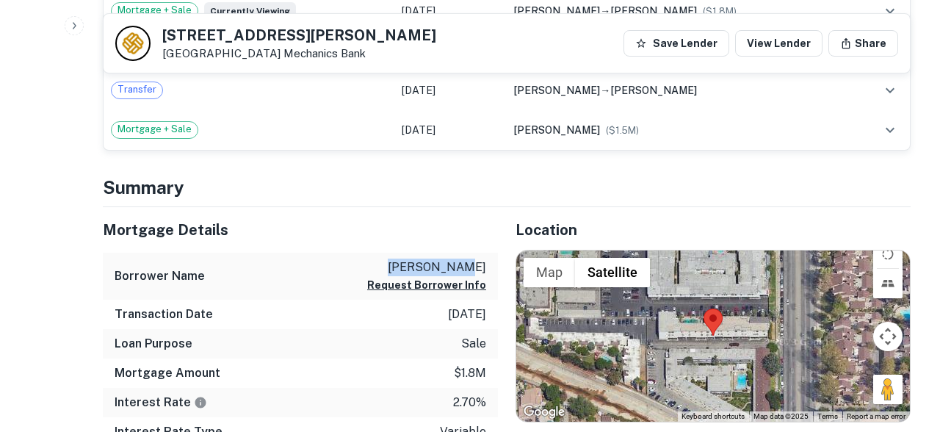
drag, startPoint x: 485, startPoint y: 267, endPoint x: 421, endPoint y: 267, distance: 63.9
click at [421, 267] on p "[PERSON_NAME]" at bounding box center [426, 267] width 119 height 18
copy p "[PERSON_NAME]"
click at [435, 232] on h5 "Mortgage Details" at bounding box center [300, 230] width 395 height 22
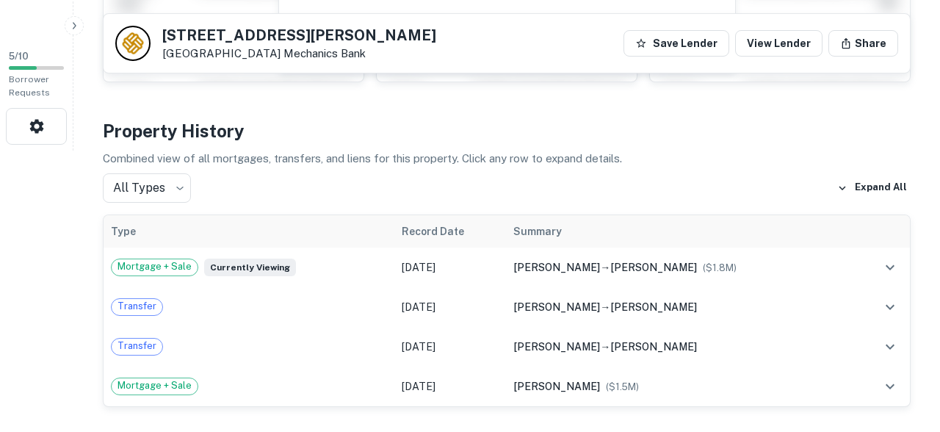
scroll to position [0, 0]
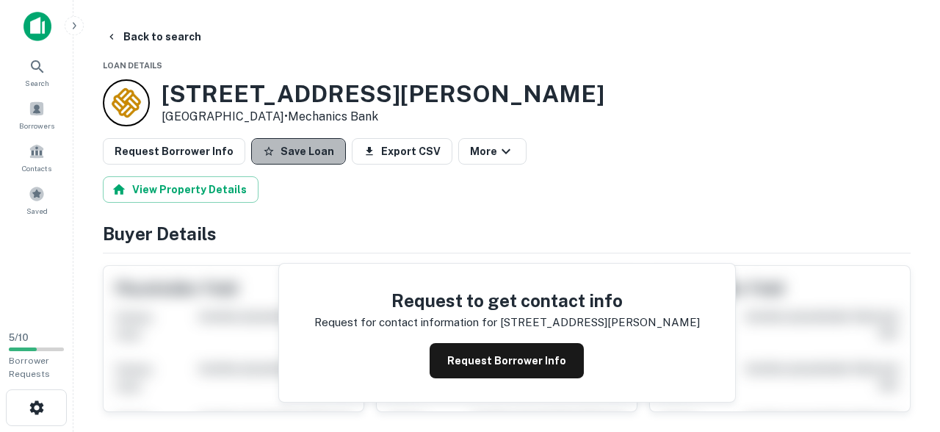
click at [293, 156] on button "Save Loan" at bounding box center [298, 151] width 95 height 26
click at [291, 148] on button "Save Loan" at bounding box center [298, 151] width 95 height 26
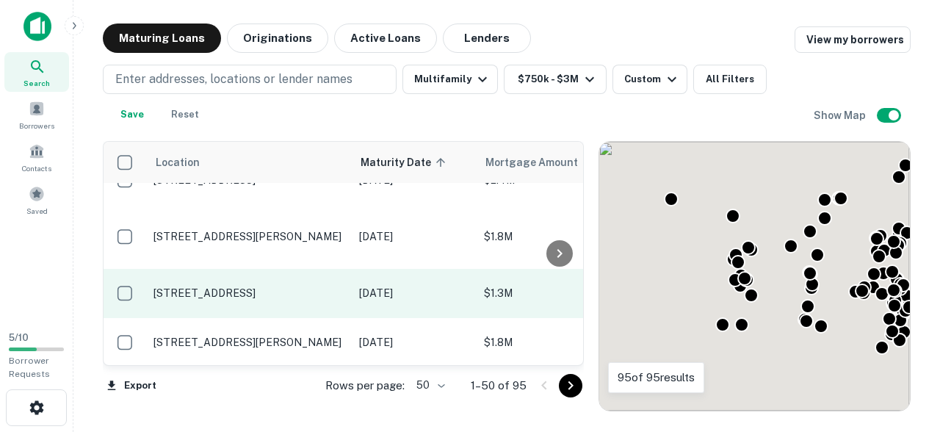
scroll to position [321, 0]
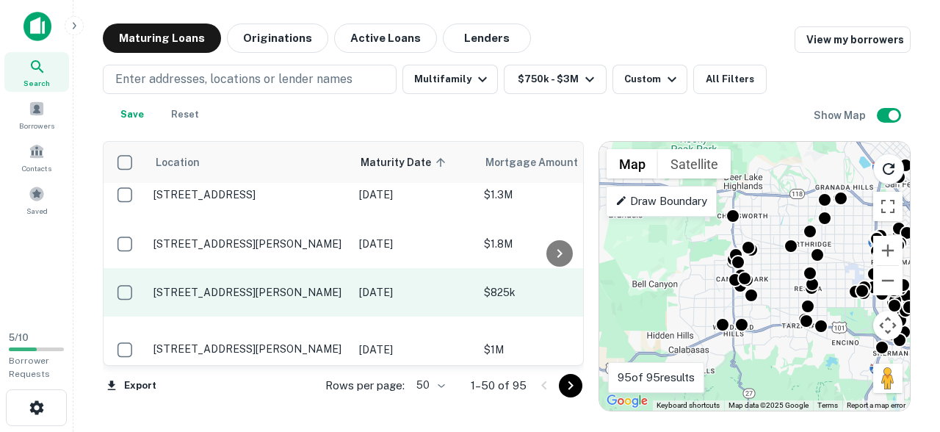
click at [330, 287] on p "[STREET_ADDRESS][PERSON_NAME]" at bounding box center [248, 292] width 191 height 13
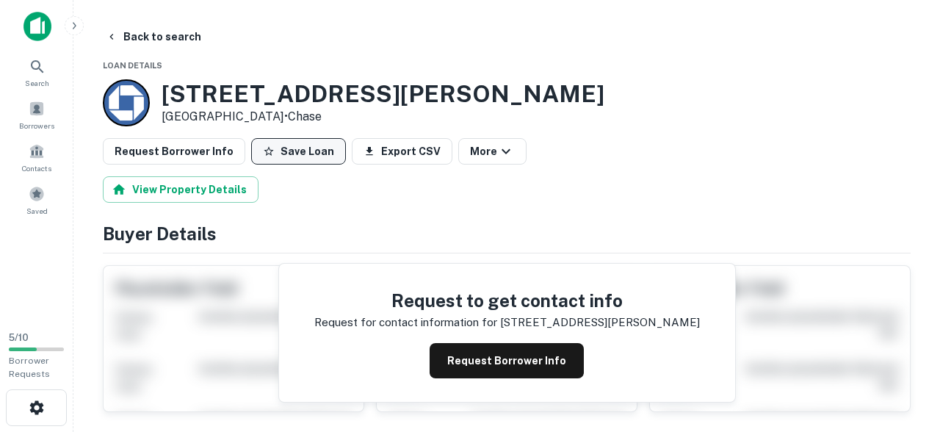
click at [301, 154] on button "Save Loan" at bounding box center [298, 151] width 95 height 26
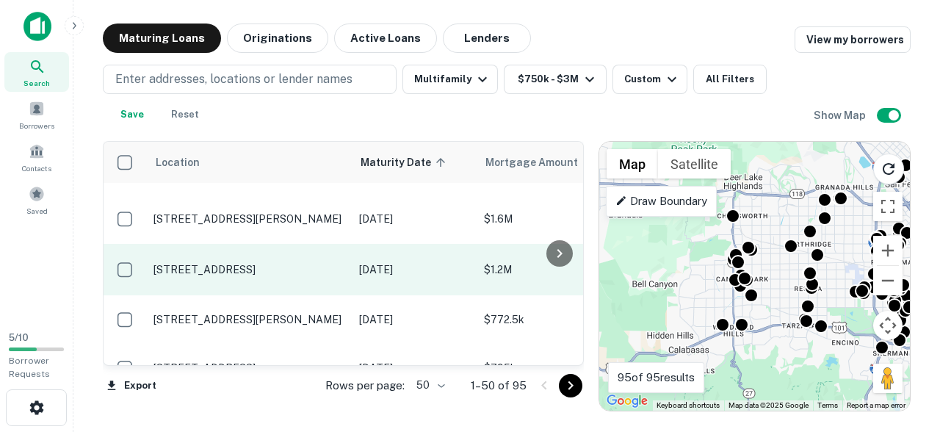
scroll to position [720, 0]
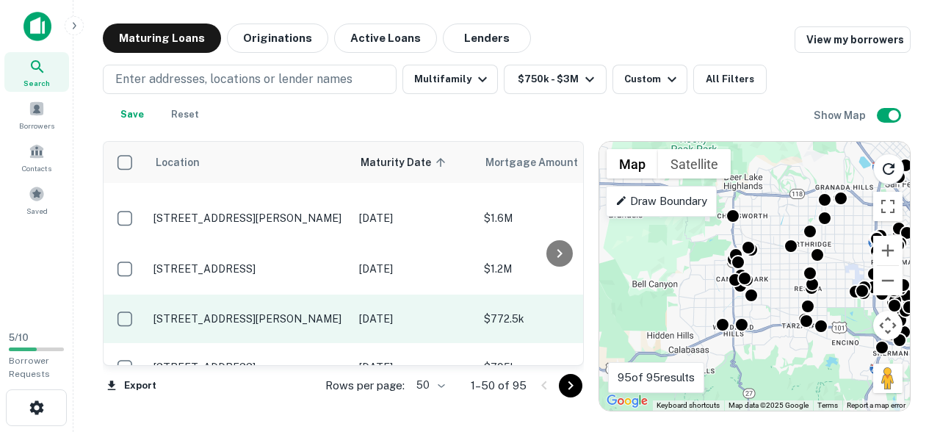
click at [388, 311] on p "[DATE]" at bounding box center [414, 319] width 110 height 16
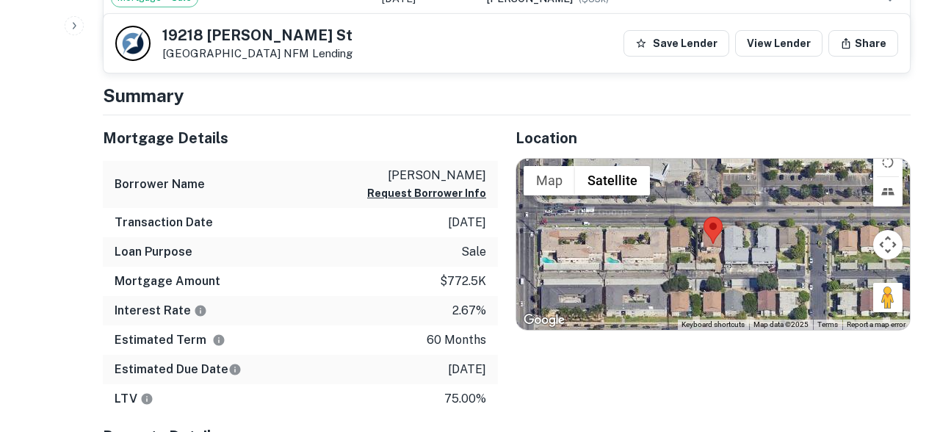
scroll to position [666, 0]
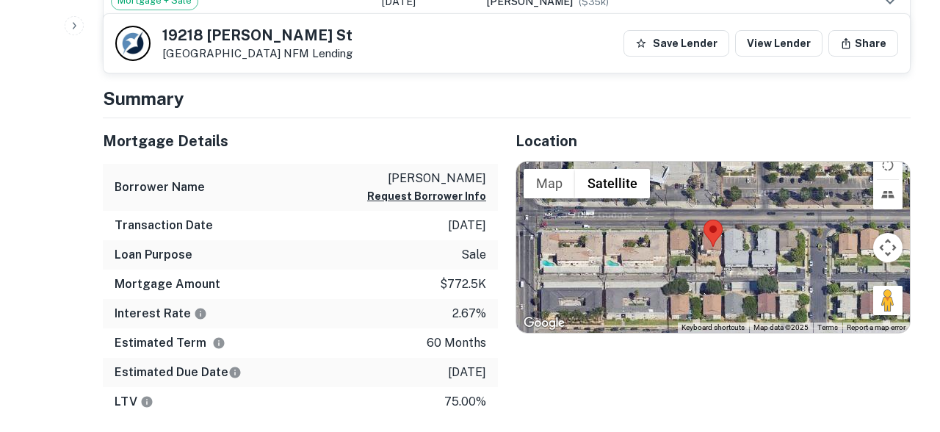
drag, startPoint x: 392, startPoint y: 176, endPoint x: 489, endPoint y: 175, distance: 96.9
click at [489, 175] on div "Borrower Name [PERSON_NAME] Request Borrower Info" at bounding box center [300, 188] width 395 height 48
copy p "[PERSON_NAME]"
click at [437, 130] on h5 "Mortgage Details" at bounding box center [300, 141] width 395 height 22
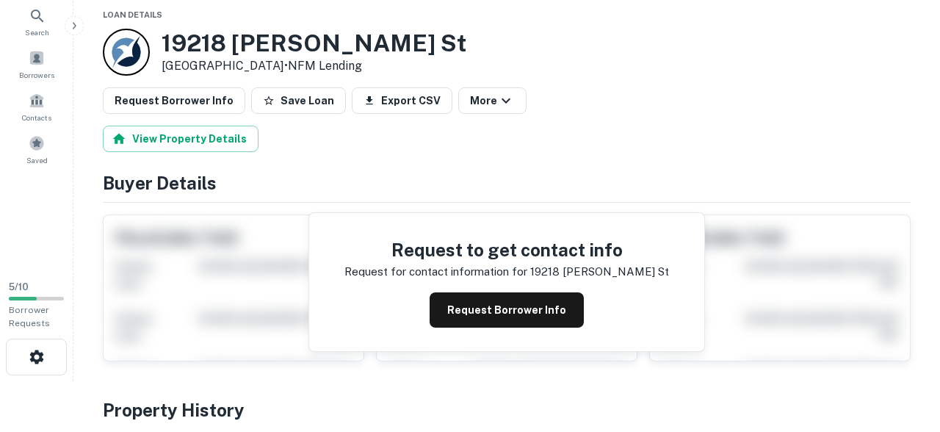
scroll to position [0, 0]
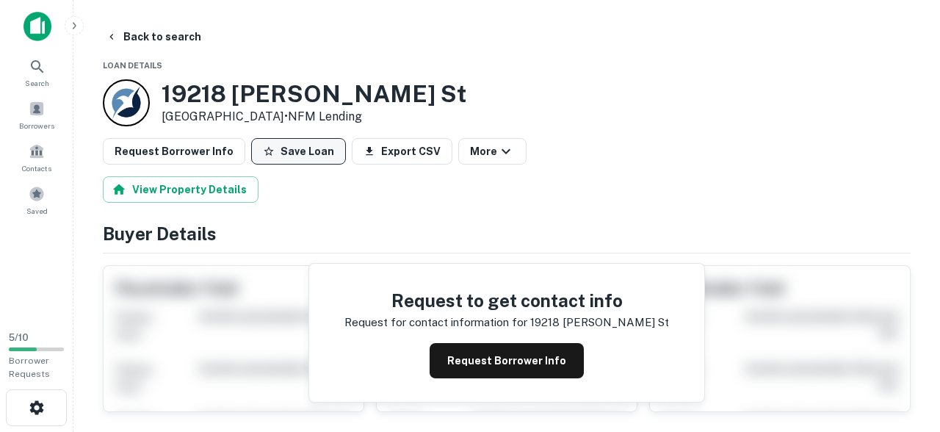
click at [281, 158] on button "Save Loan" at bounding box center [298, 151] width 95 height 26
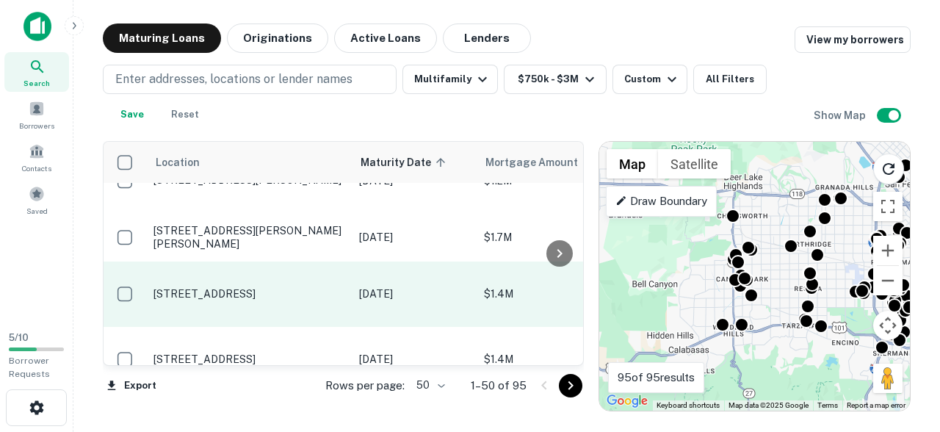
scroll to position [1760, 0]
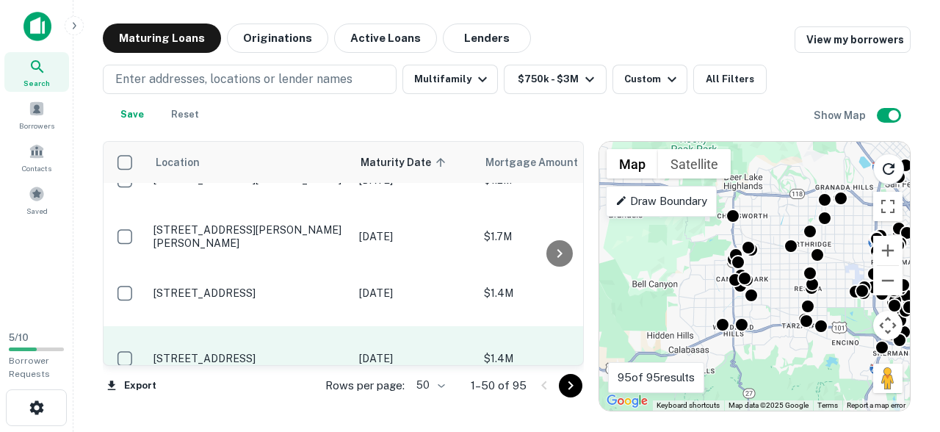
click at [346, 326] on td "[STREET_ADDRESS]" at bounding box center [249, 358] width 206 height 65
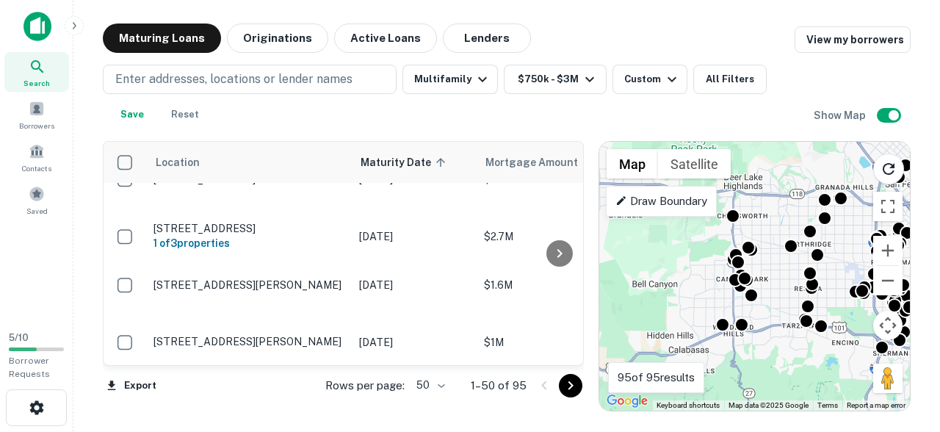
scroll to position [2078, 0]
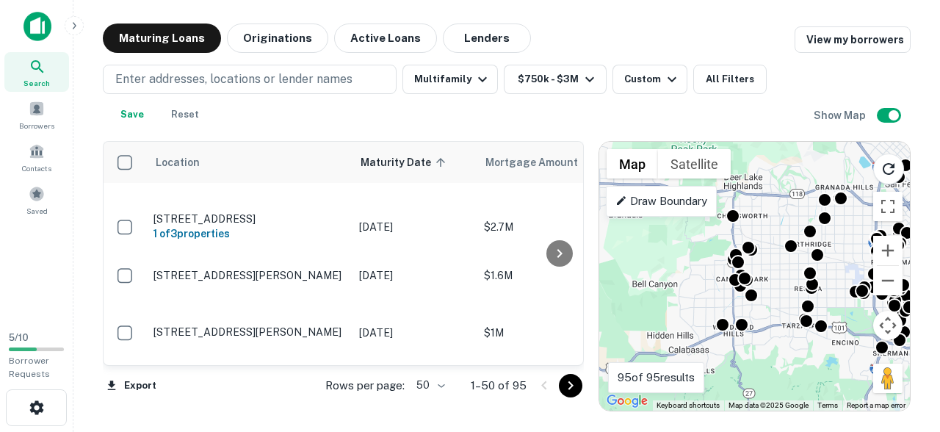
click at [317, 383] on p "[STREET_ADDRESS]" at bounding box center [248, 389] width 191 height 13
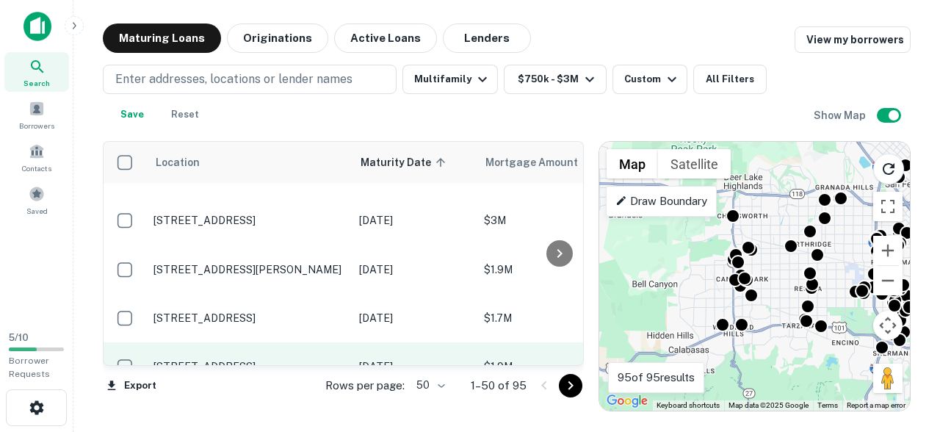
scroll to position [2331, 0]
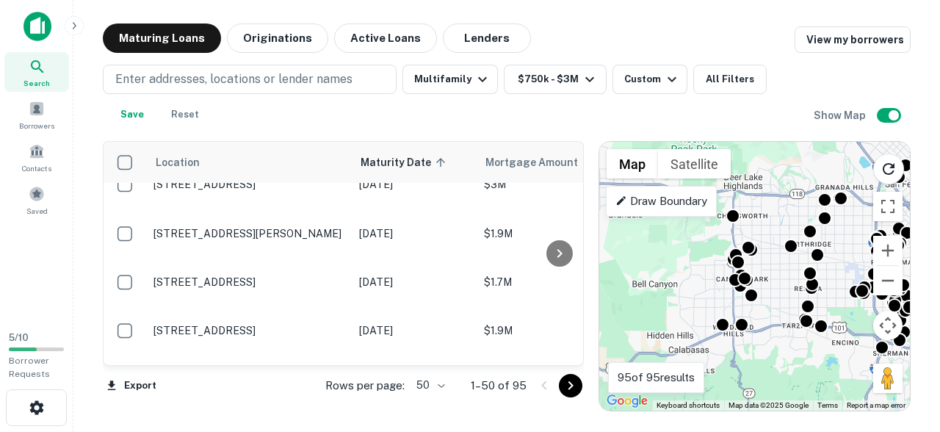
click at [569, 388] on icon "Go to next page" at bounding box center [570, 385] width 5 height 9
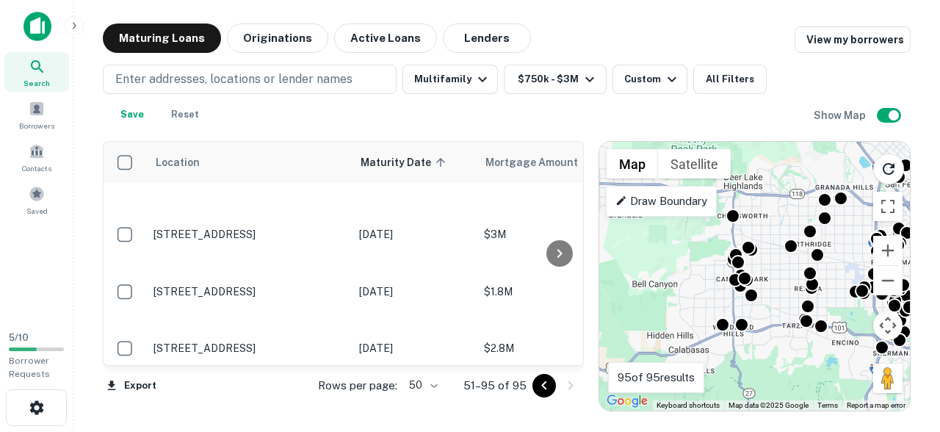
scroll to position [348, 0]
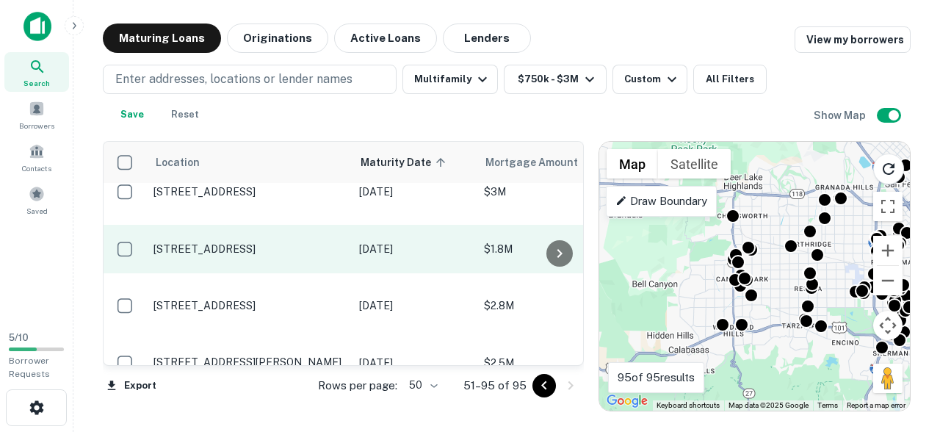
click at [347, 256] on td "[STREET_ADDRESS]" at bounding box center [249, 249] width 206 height 48
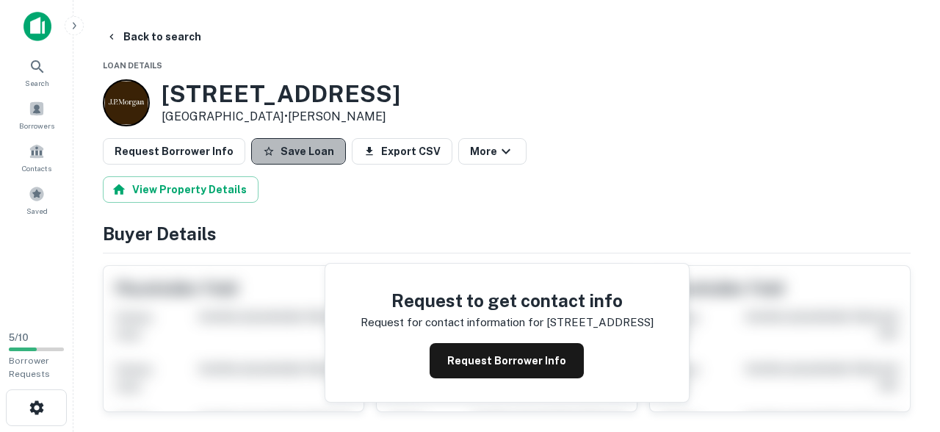
click at [311, 159] on button "Save Loan" at bounding box center [298, 151] width 95 height 26
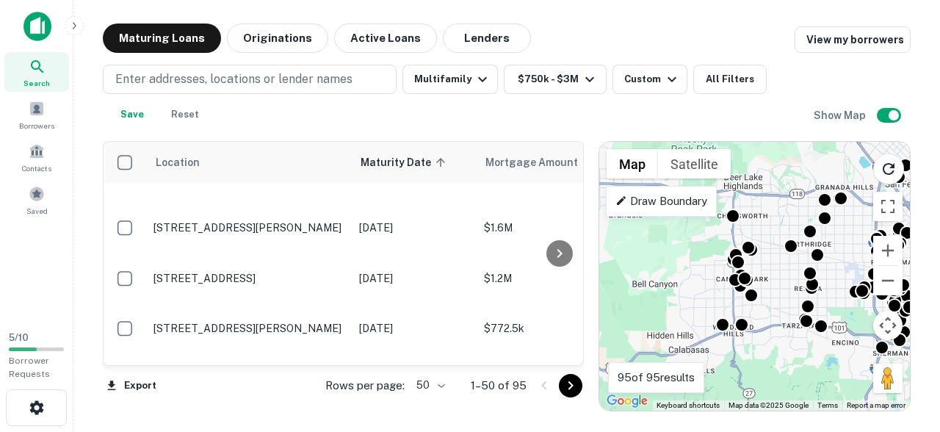
scroll to position [720, 0]
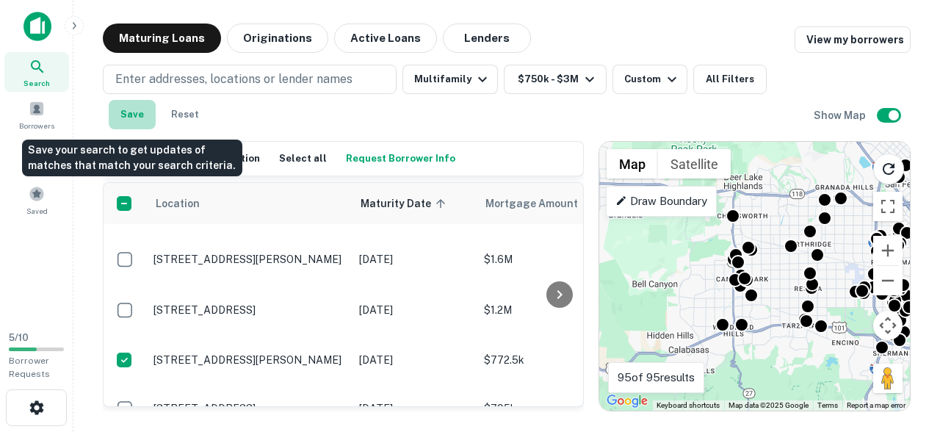
click at [140, 117] on button "Save" at bounding box center [132, 114] width 47 height 29
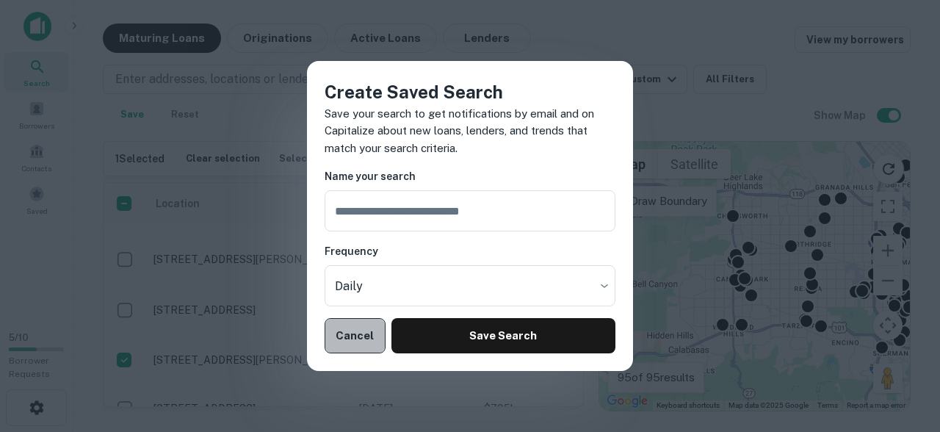
click at [359, 346] on button "Cancel" at bounding box center [355, 335] width 61 height 35
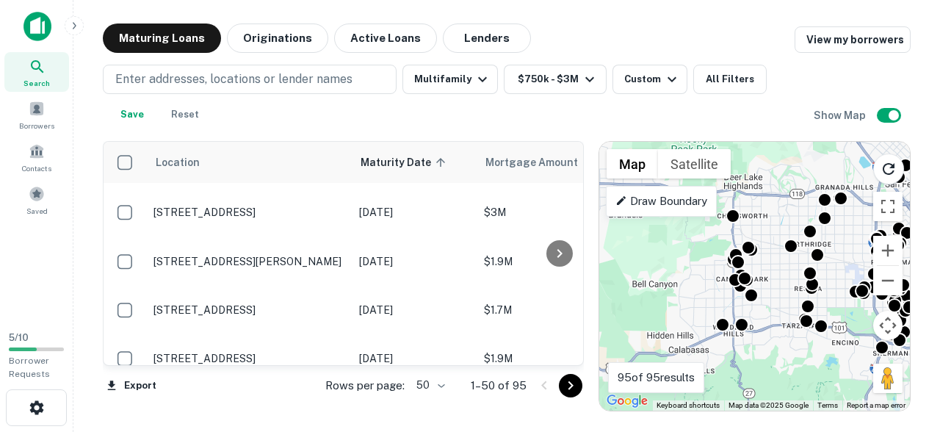
scroll to position [2331, 0]
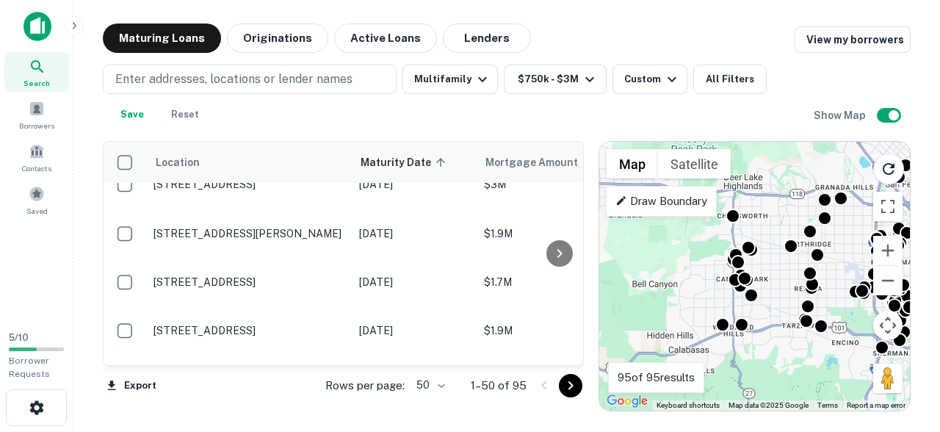
click at [568, 383] on icon "Go to next page" at bounding box center [570, 385] width 5 height 9
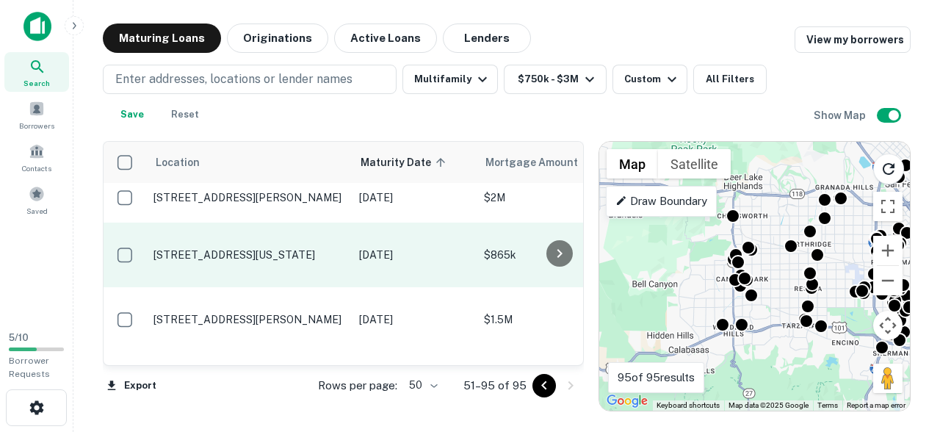
scroll to position [1201, 0]
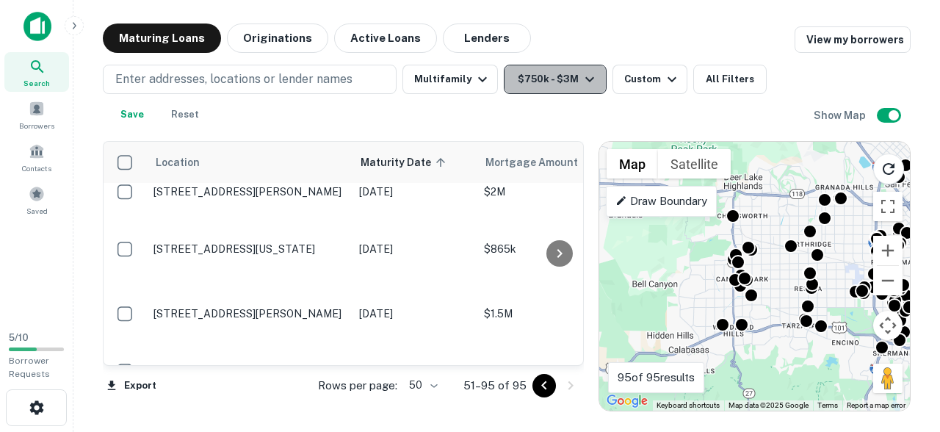
click at [548, 70] on button "$750k - $3M" at bounding box center [555, 79] width 103 height 29
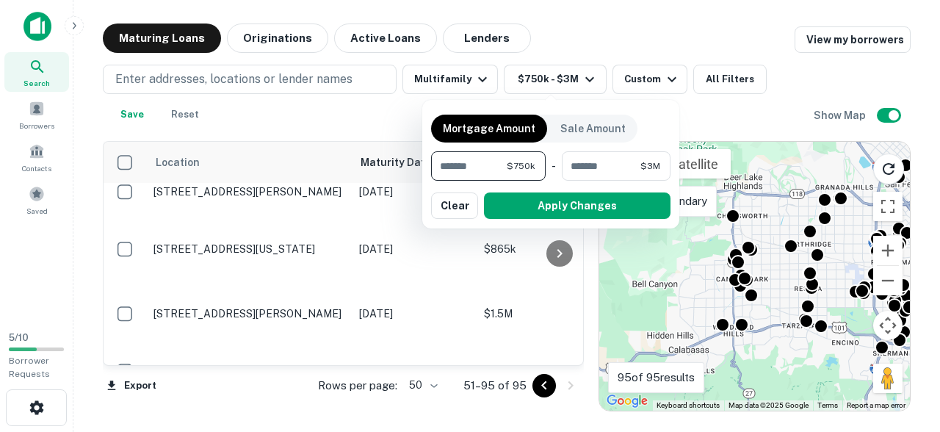
drag, startPoint x: 496, startPoint y: 170, endPoint x: 401, endPoint y: 170, distance: 94.7
click at [403, 170] on div "Mortgage Amount Sale Amount ****** $750k ​ - ******* $3M ​ Apply Changes Clear" at bounding box center [470, 216] width 940 height 432
type input "*******"
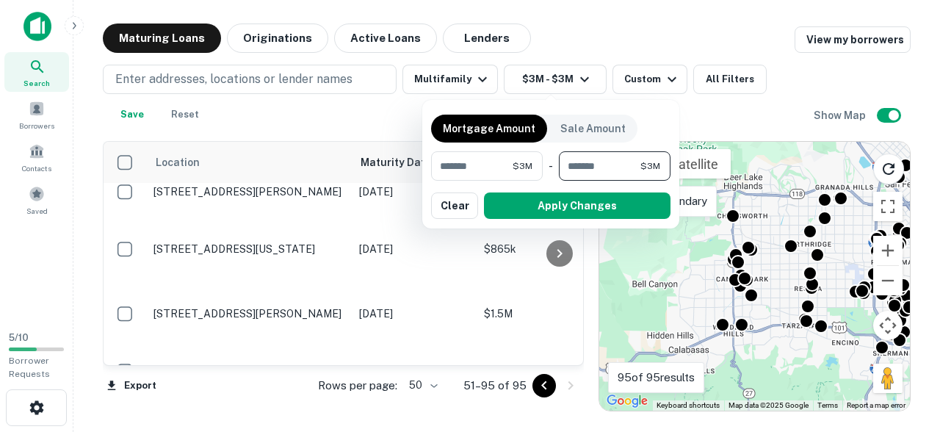
click at [590, 173] on input "*******" at bounding box center [600, 165] width 82 height 29
type input "*******"
click at [606, 203] on button "Apply Changes" at bounding box center [577, 205] width 187 height 26
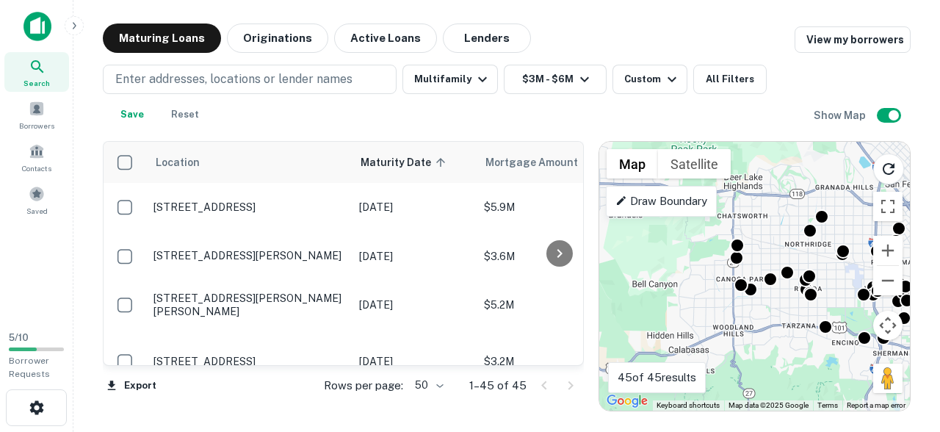
scroll to position [1201, 0]
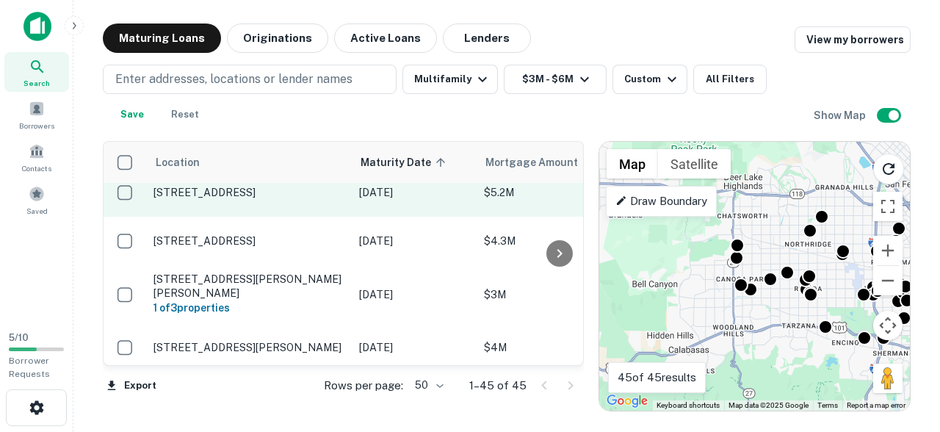
click at [339, 217] on td "[STREET_ADDRESS]" at bounding box center [249, 192] width 206 height 48
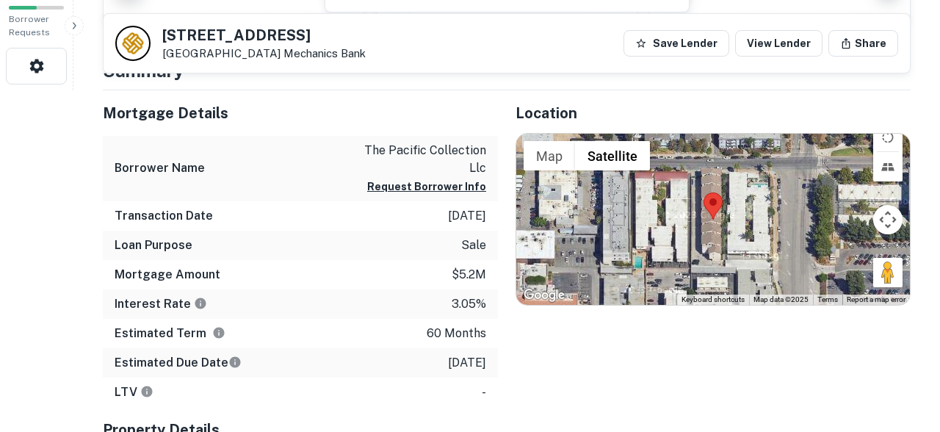
scroll to position [340, 0]
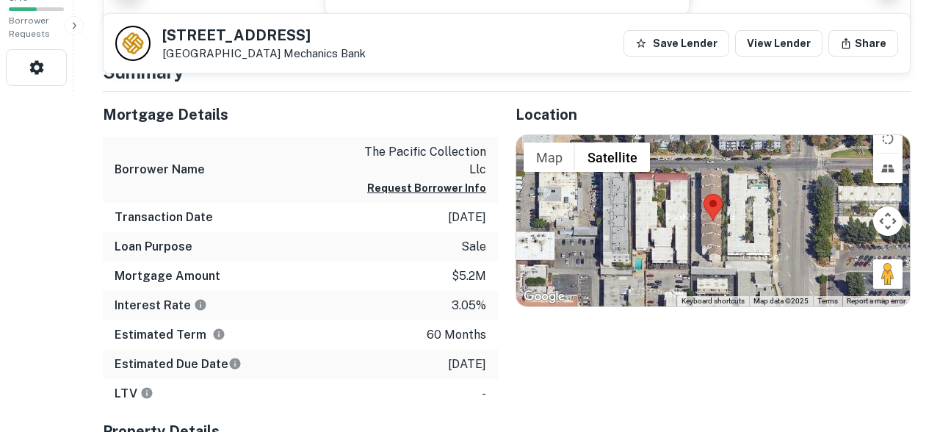
click at [473, 256] on div "Loan Purpose sale" at bounding box center [300, 246] width 395 height 29
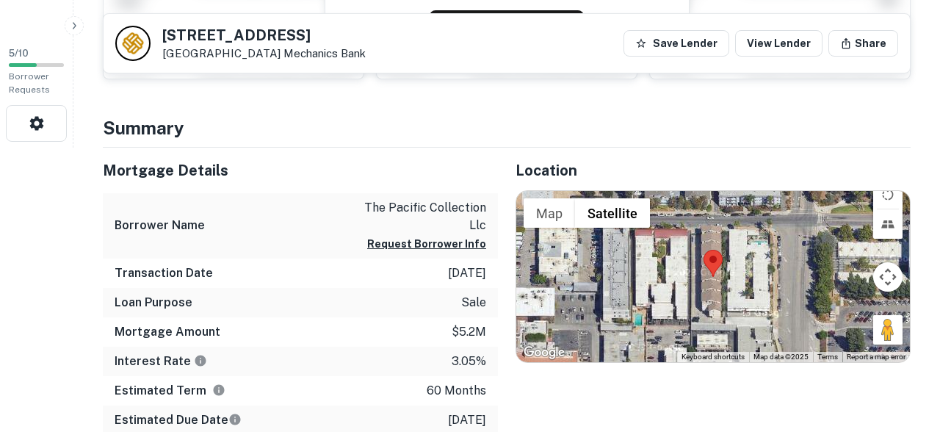
scroll to position [281, 0]
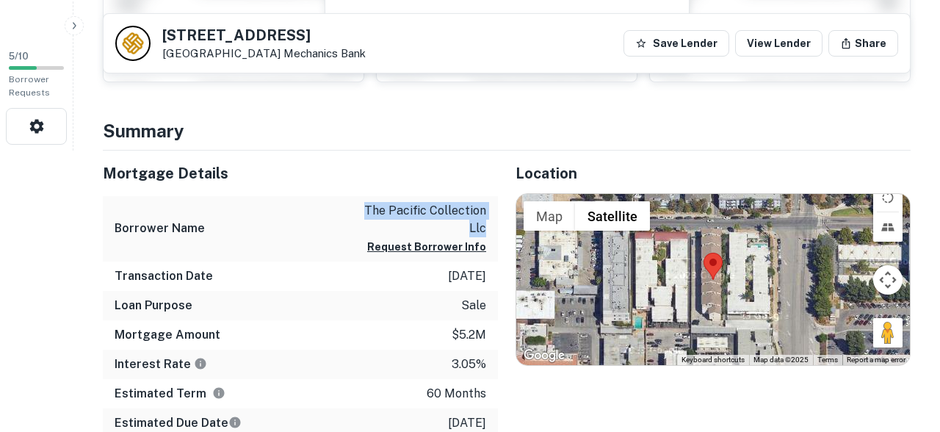
drag, startPoint x: 369, startPoint y: 209, endPoint x: 488, endPoint y: 224, distance: 119.9
click at [488, 224] on div "Borrower Name the pacific collection llc Request Borrower Info" at bounding box center [300, 228] width 395 height 65
copy p "the pacific collection llc"
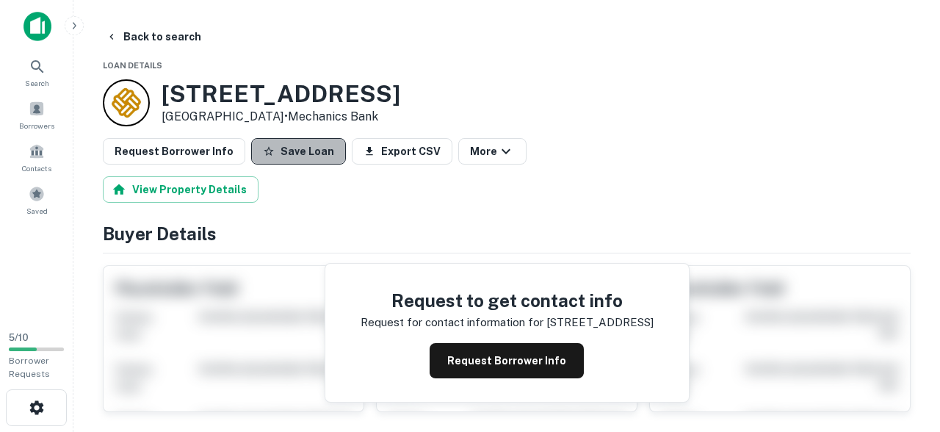
click at [307, 158] on button "Save Loan" at bounding box center [298, 151] width 95 height 26
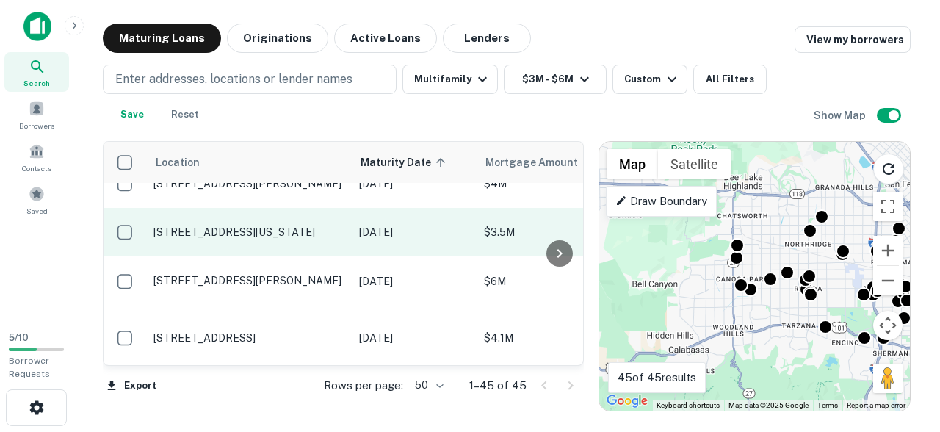
scroll to position [791, 0]
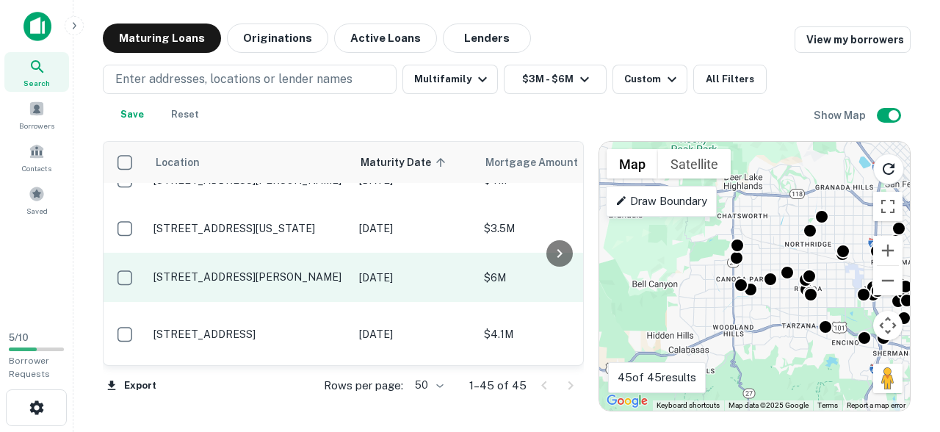
click at [359, 285] on p "[DATE]" at bounding box center [414, 277] width 110 height 16
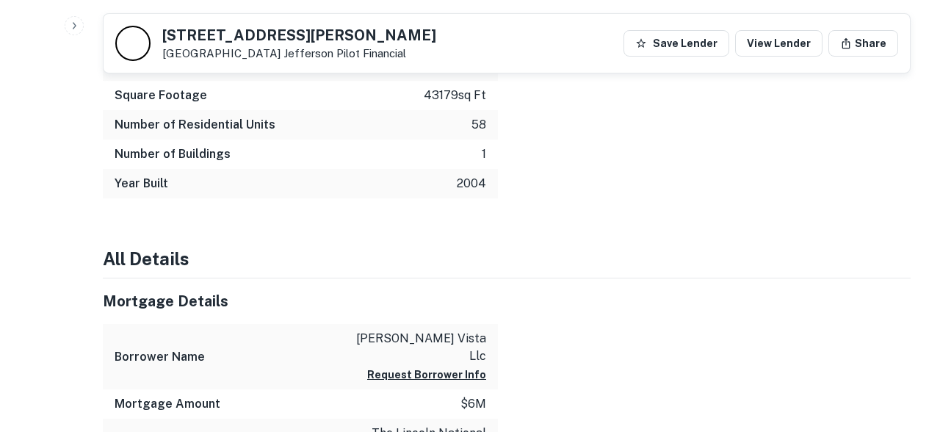
scroll to position [1011, 0]
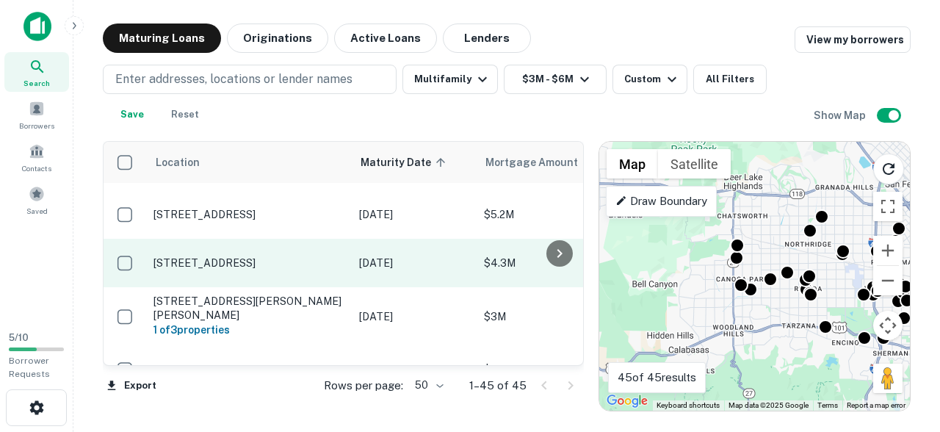
scroll to position [1227, 0]
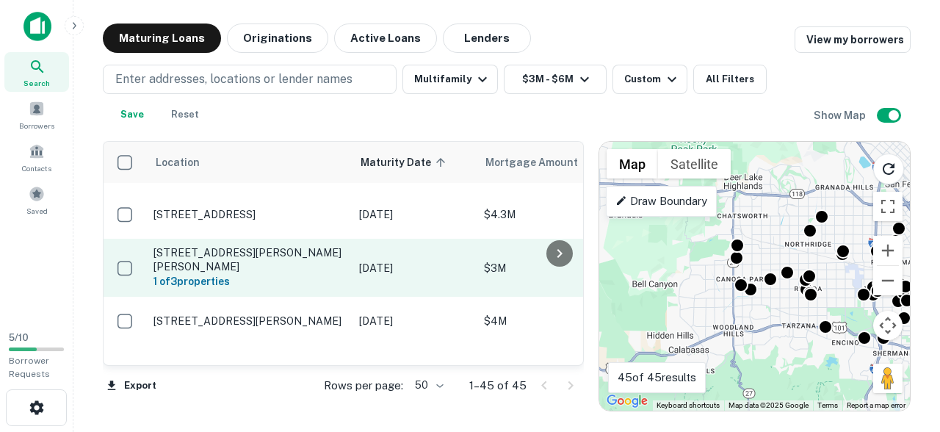
click at [341, 272] on p "[STREET_ADDRESS][PERSON_NAME][PERSON_NAME]" at bounding box center [248, 259] width 191 height 26
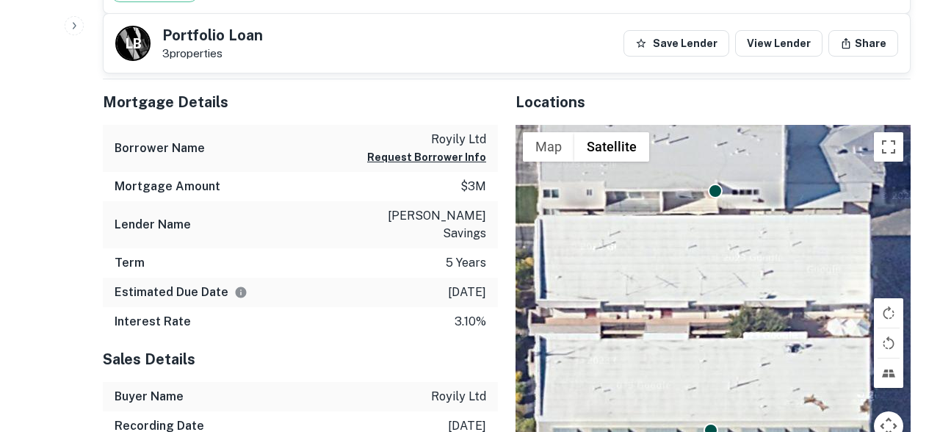
scroll to position [598, 0]
